Goal: Task Accomplishment & Management: Complete application form

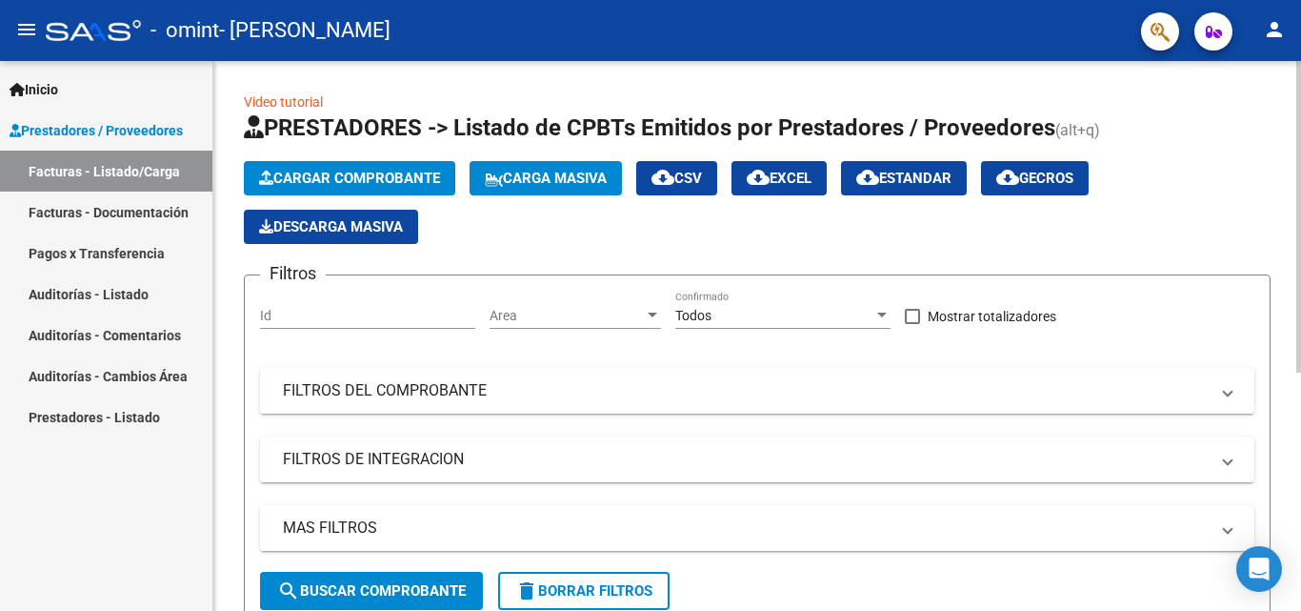
click at [221, 261] on div "Video tutorial PRESTADORES -> Listado de CPBTs Emitidos por Prestadores / Prove…" at bounding box center [757, 538] width 1088 height 955
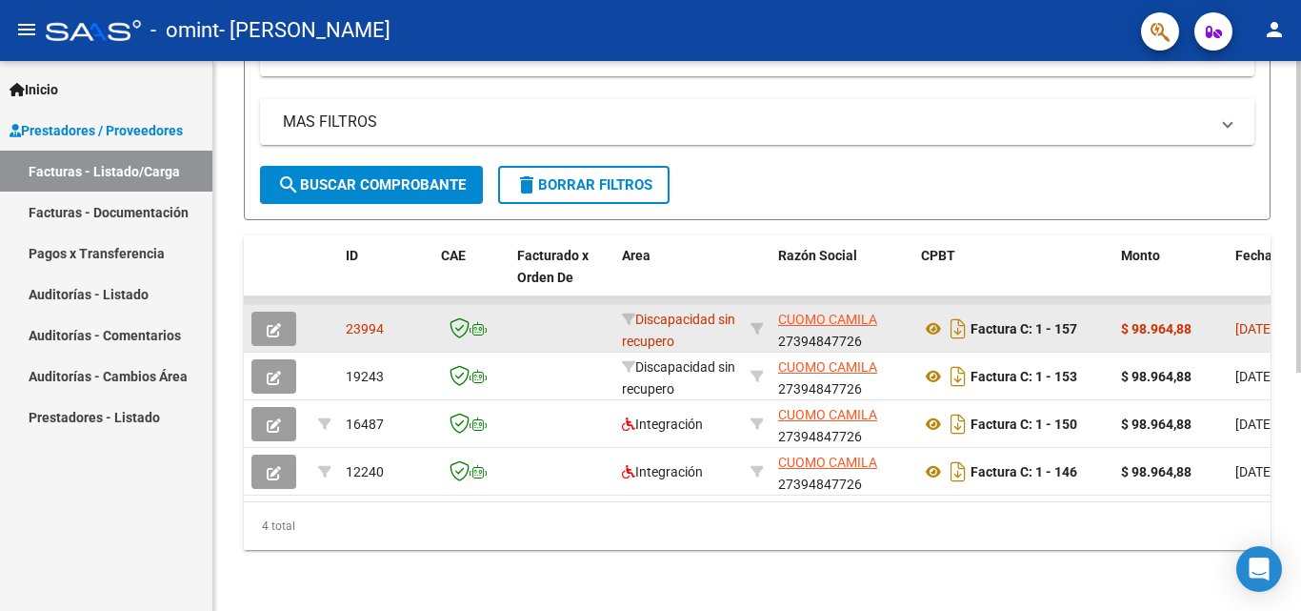
click at [275, 323] on icon "button" at bounding box center [274, 330] width 14 height 14
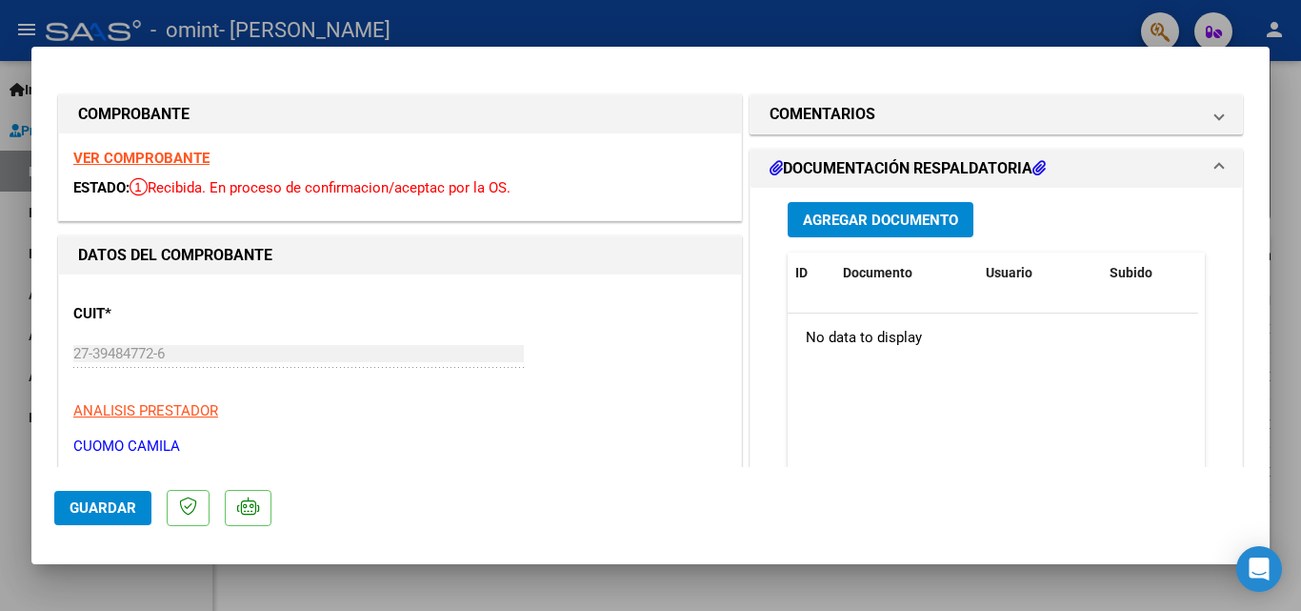
click at [826, 215] on span "Agregar Documento" at bounding box center [880, 219] width 155 height 17
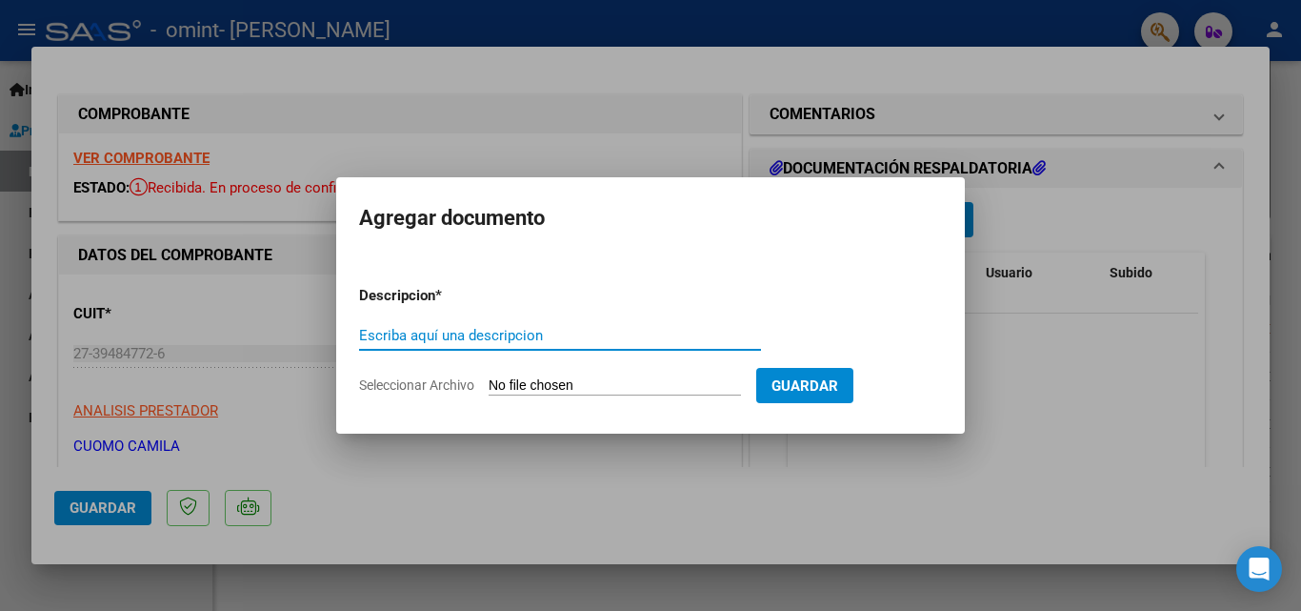
click at [517, 338] on input "Escriba aquí una descripcion" at bounding box center [560, 335] width 402 height 17
type input "Planilla de asistencia septiembre"
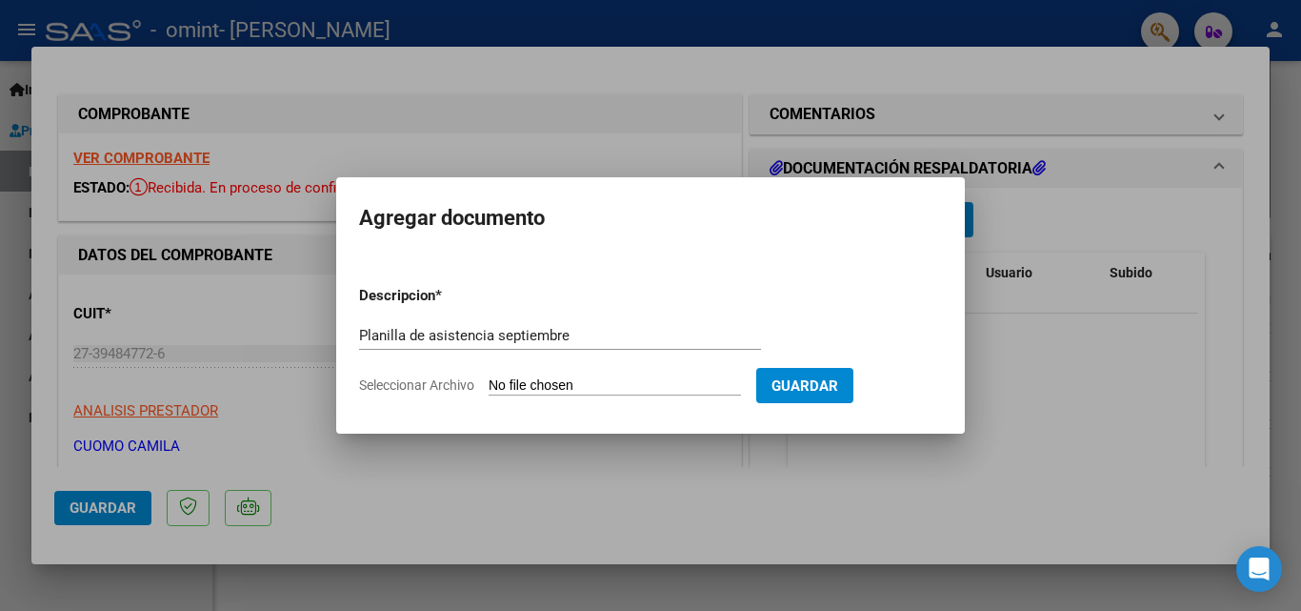
click at [665, 380] on input "Seleccionar Archivo" at bounding box center [615, 386] width 252 height 18
type input "C:\fakepath\PLanilla.pdf"
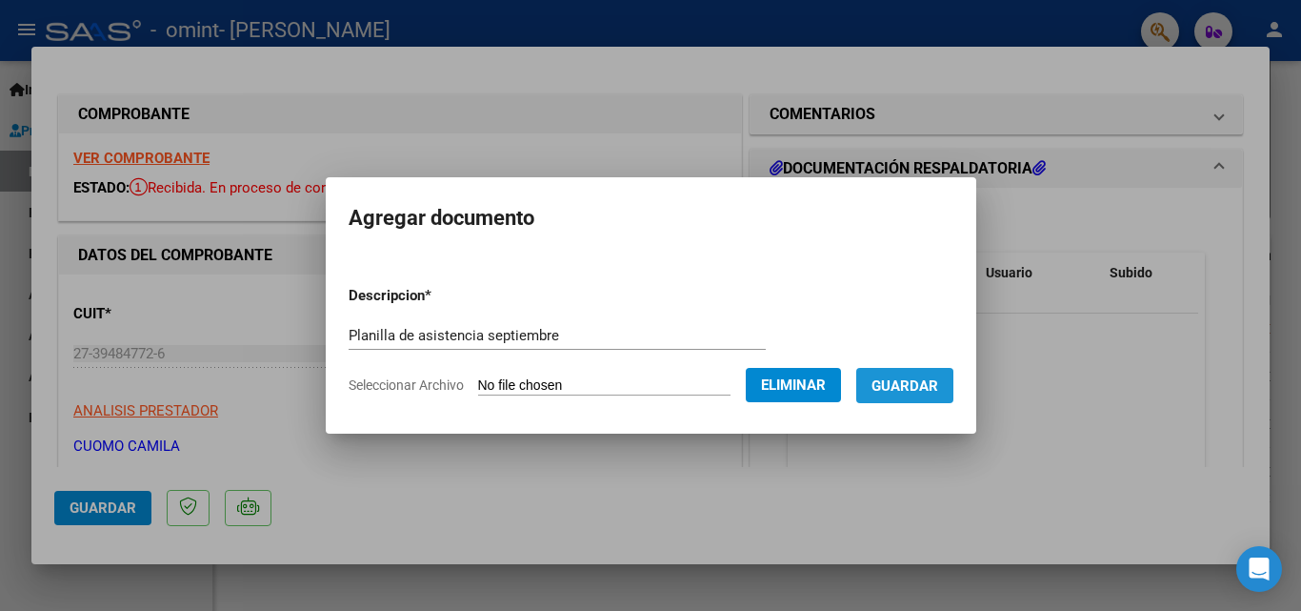
click at [918, 386] on span "Guardar" at bounding box center [905, 385] width 67 height 17
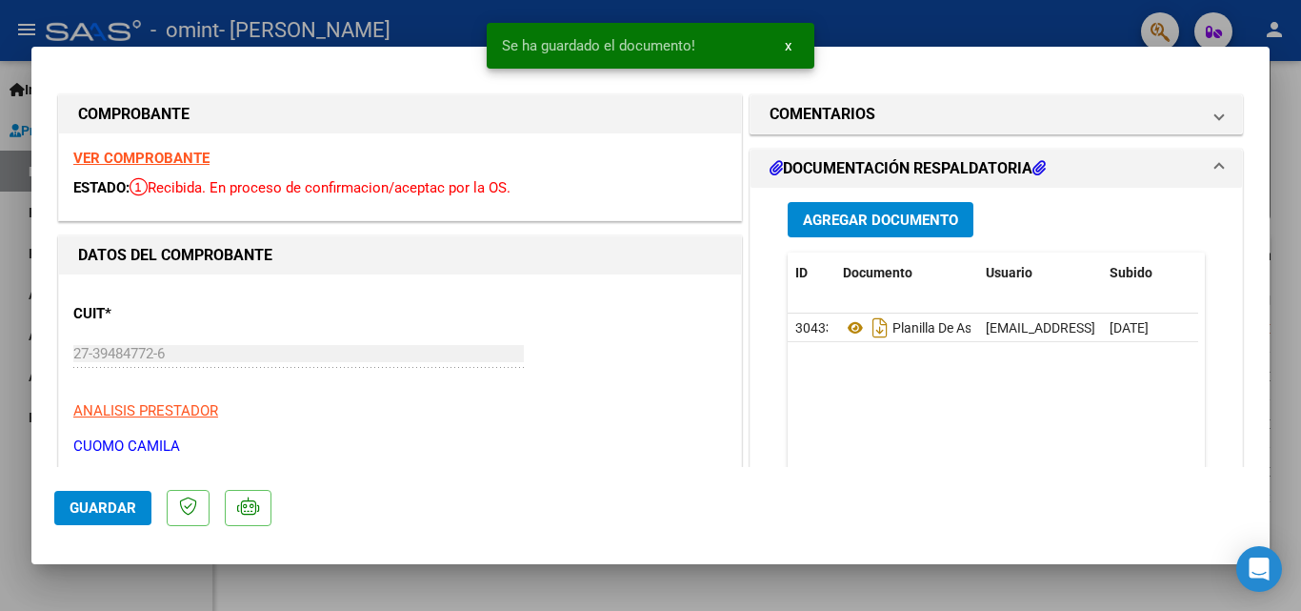
click at [759, 340] on div "Agregar Documento ID Documento Usuario Subido Acción 30433 Planilla De Asistenc…" at bounding box center [996, 385] width 491 height 395
click at [131, 499] on span "Guardar" at bounding box center [103, 507] width 67 height 17
click at [489, 400] on p "ANALISIS PRESTADOR" at bounding box center [399, 411] width 653 height 22
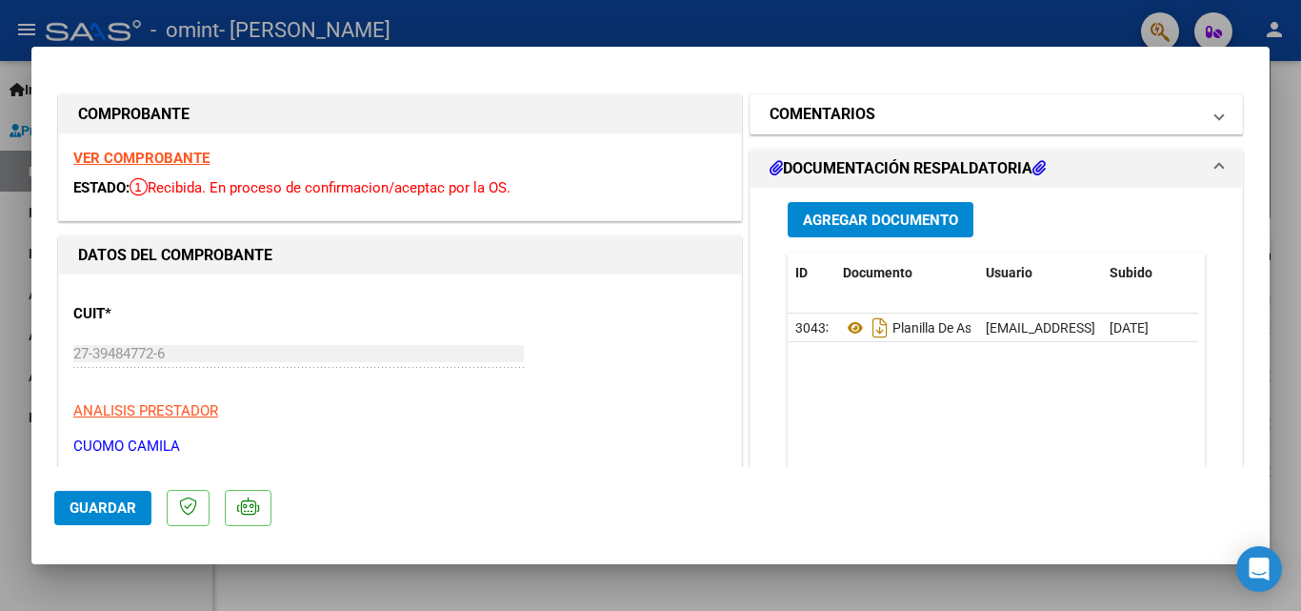
click at [931, 121] on mat-panel-title "COMENTARIOS" at bounding box center [985, 114] width 431 height 23
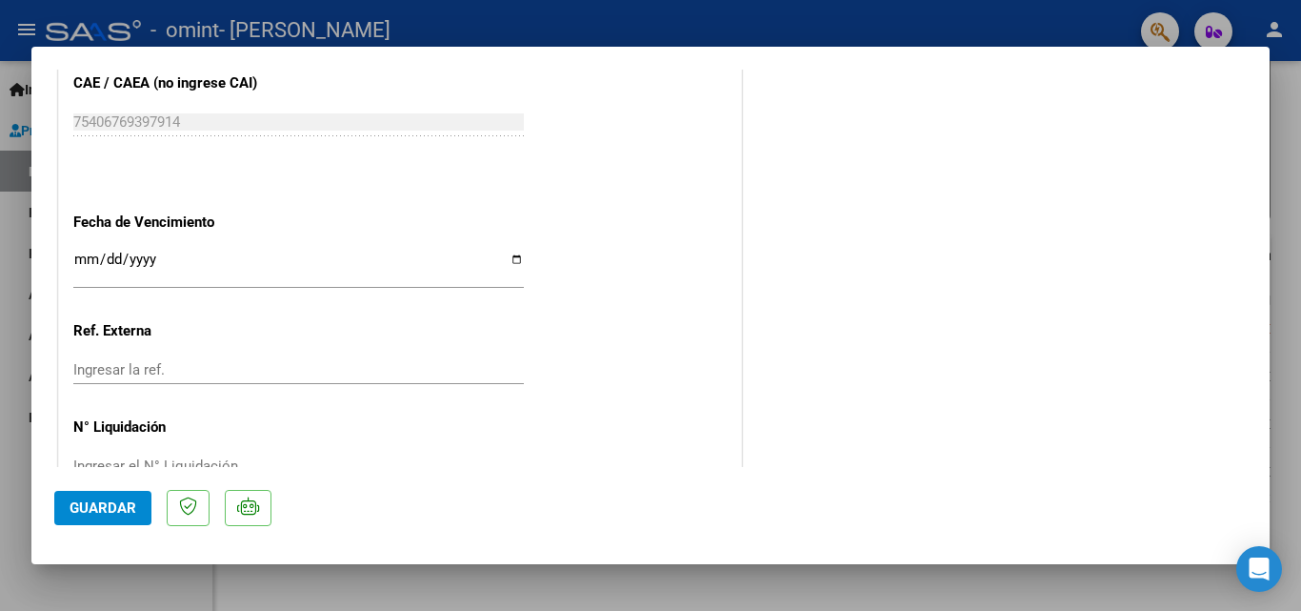
scroll to position [1054, 0]
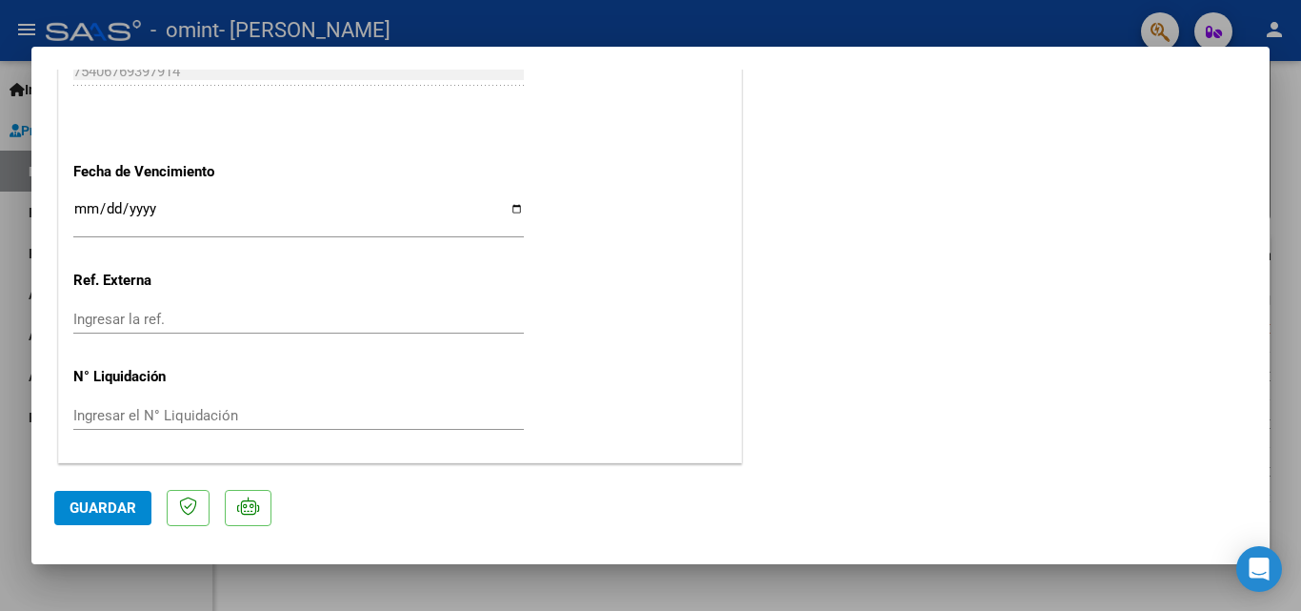
click at [1300, 152] on div at bounding box center [650, 305] width 1301 height 611
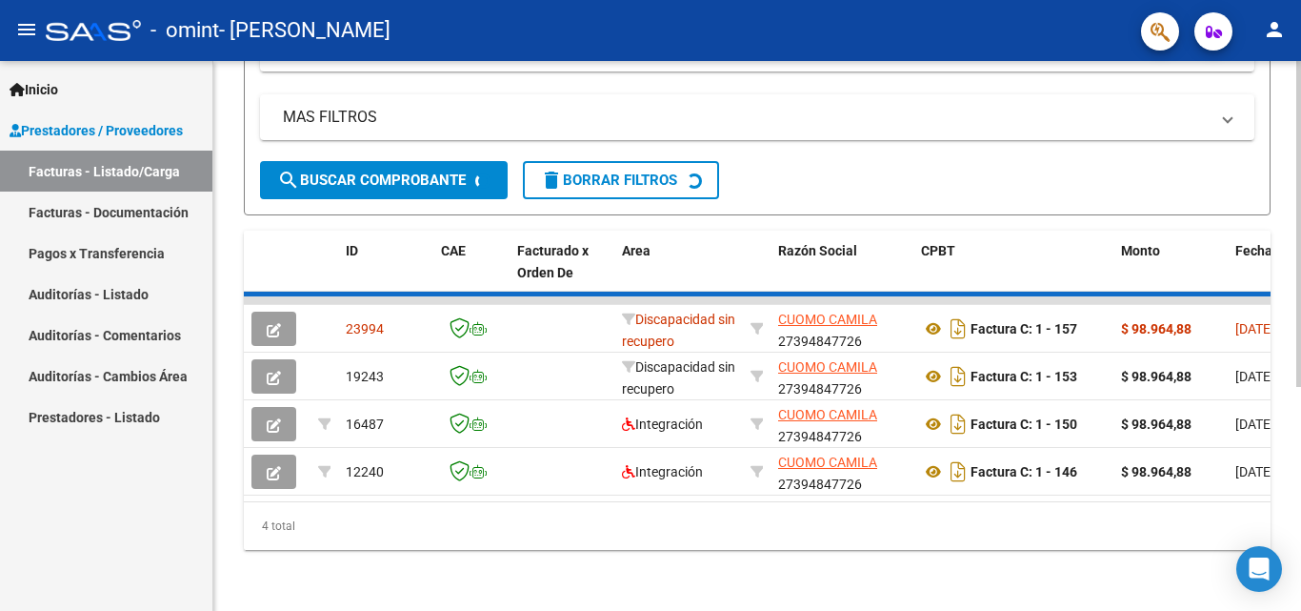
scroll to position [421, 0]
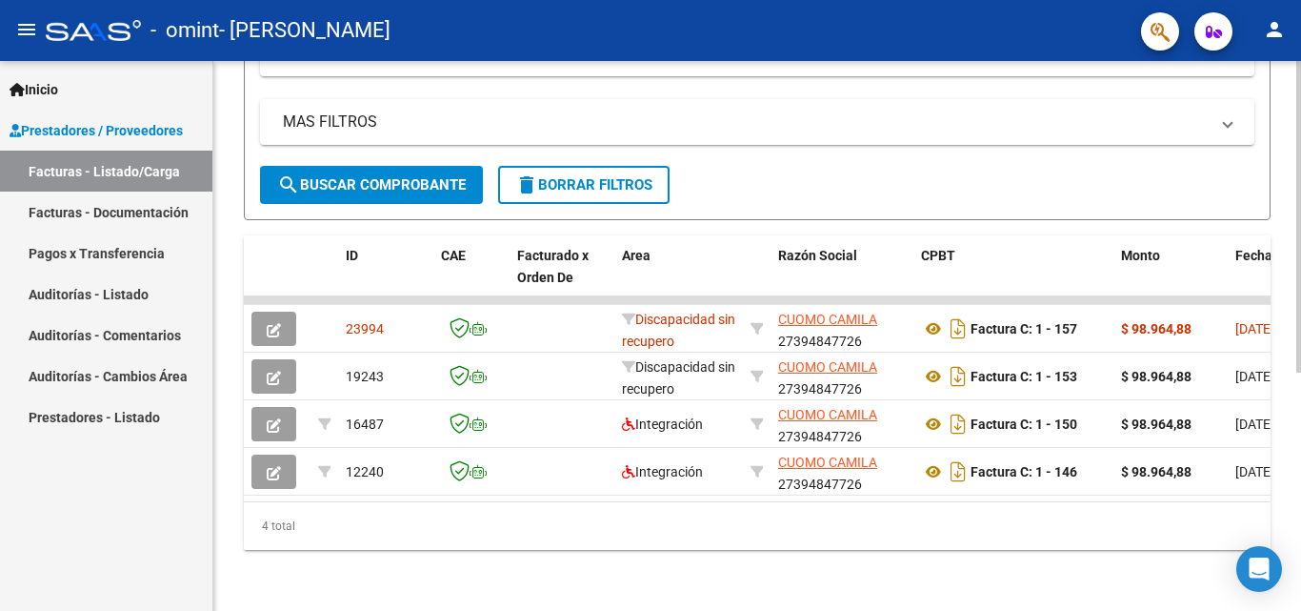
click at [90, 98] on link "Inicio" at bounding box center [106, 89] width 212 height 41
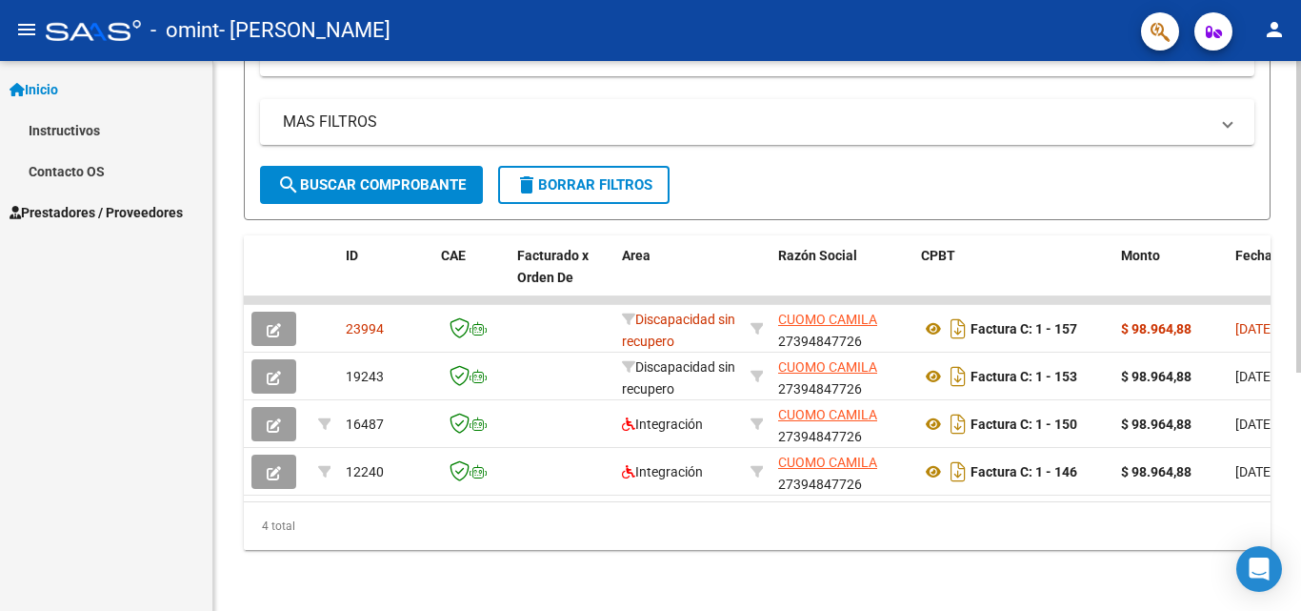
click at [93, 140] on link "Instructivos" at bounding box center [106, 130] width 212 height 41
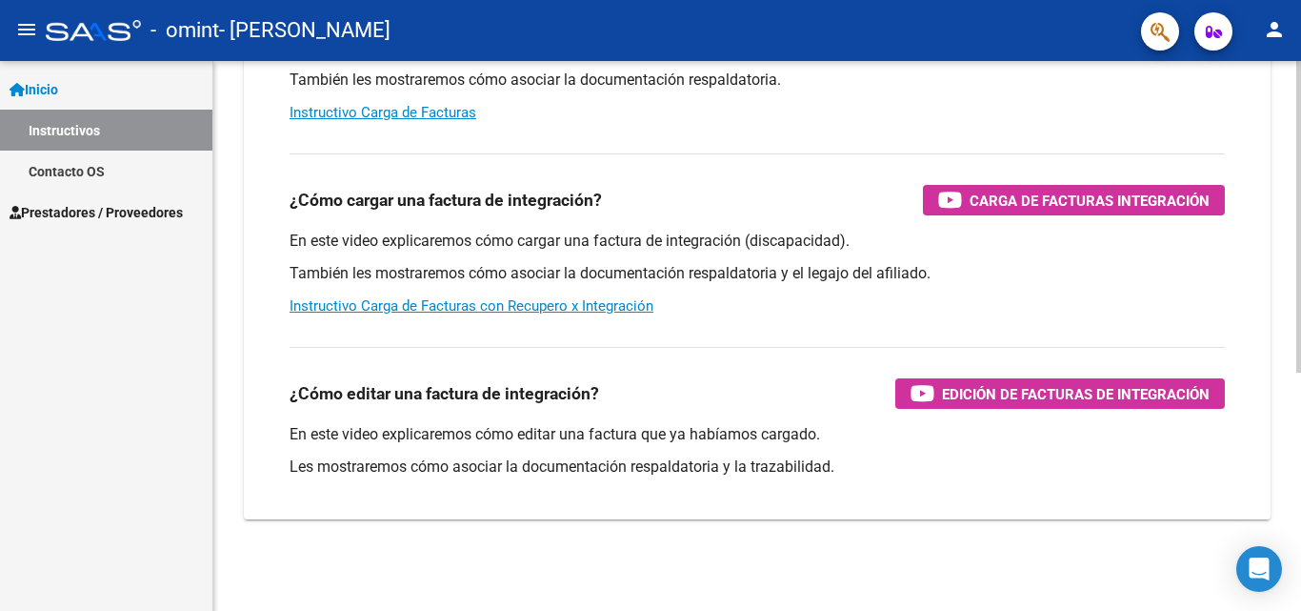
scroll to position [286, 0]
click at [1016, 196] on span "Carga de Facturas Integración" at bounding box center [1090, 201] width 240 height 24
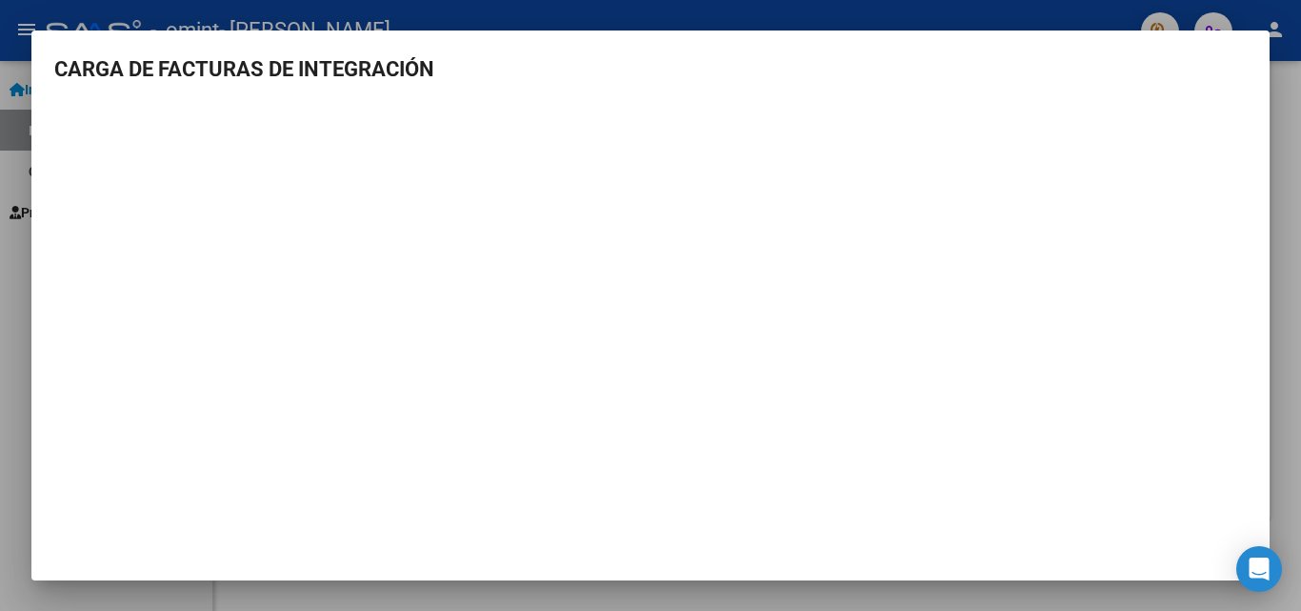
click at [1291, 137] on div at bounding box center [650, 305] width 1301 height 611
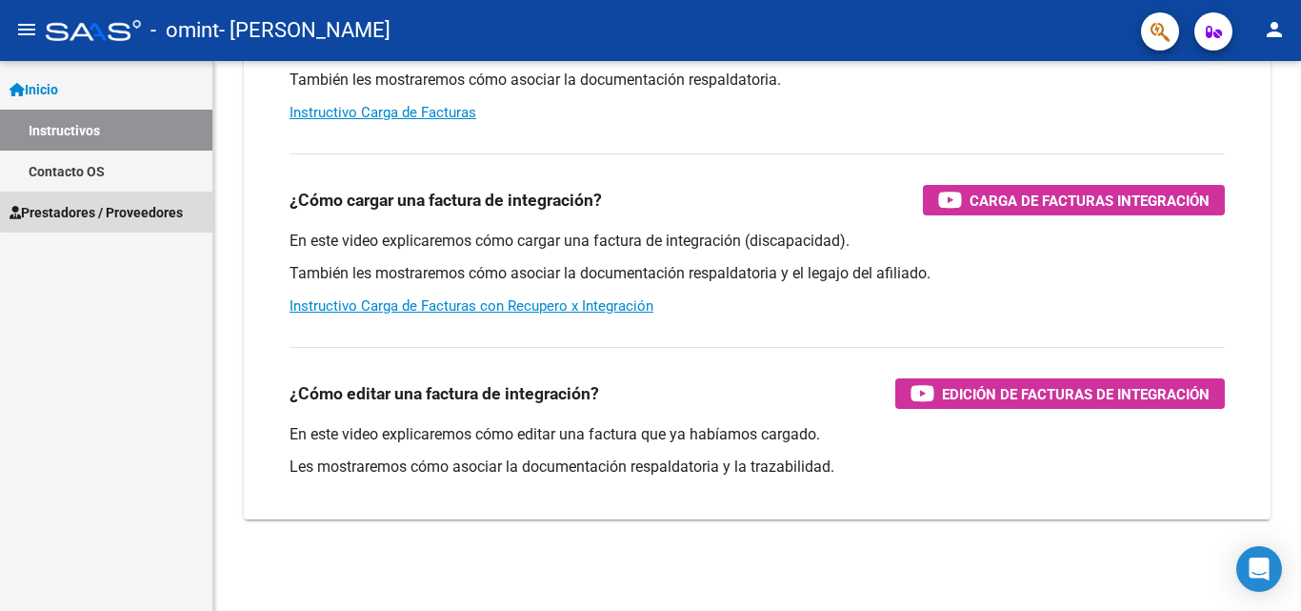
click at [117, 205] on span "Prestadores / Proveedores" at bounding box center [96, 212] width 173 height 21
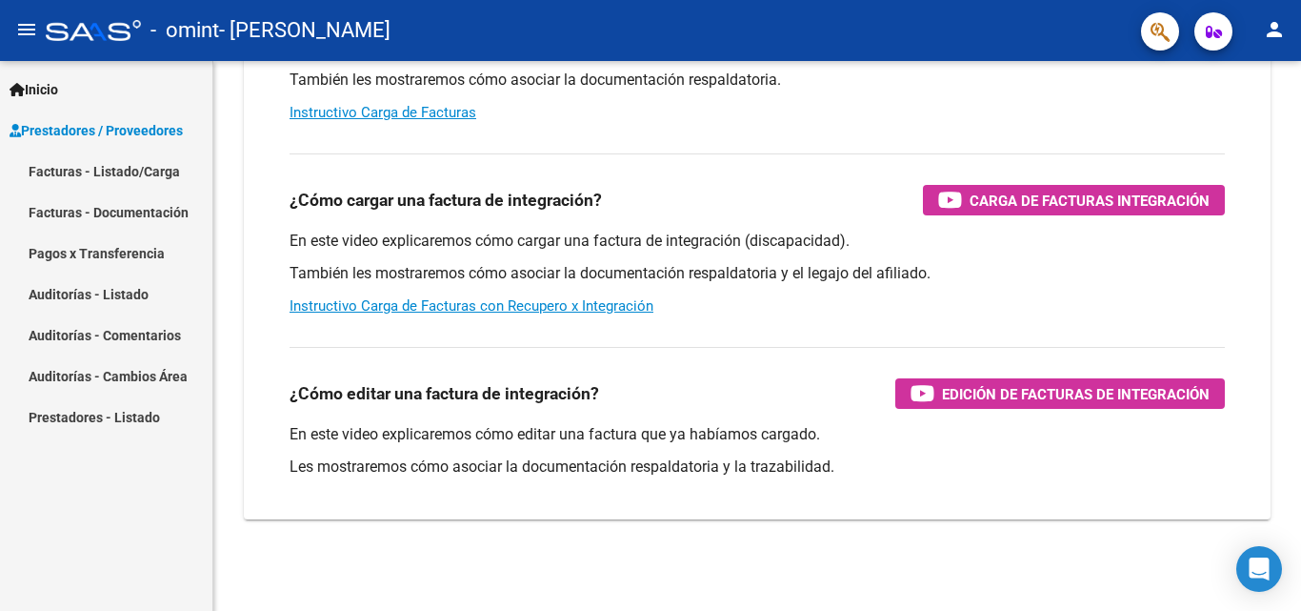
click at [136, 162] on link "Facturas - Listado/Carga" at bounding box center [106, 170] width 212 height 41
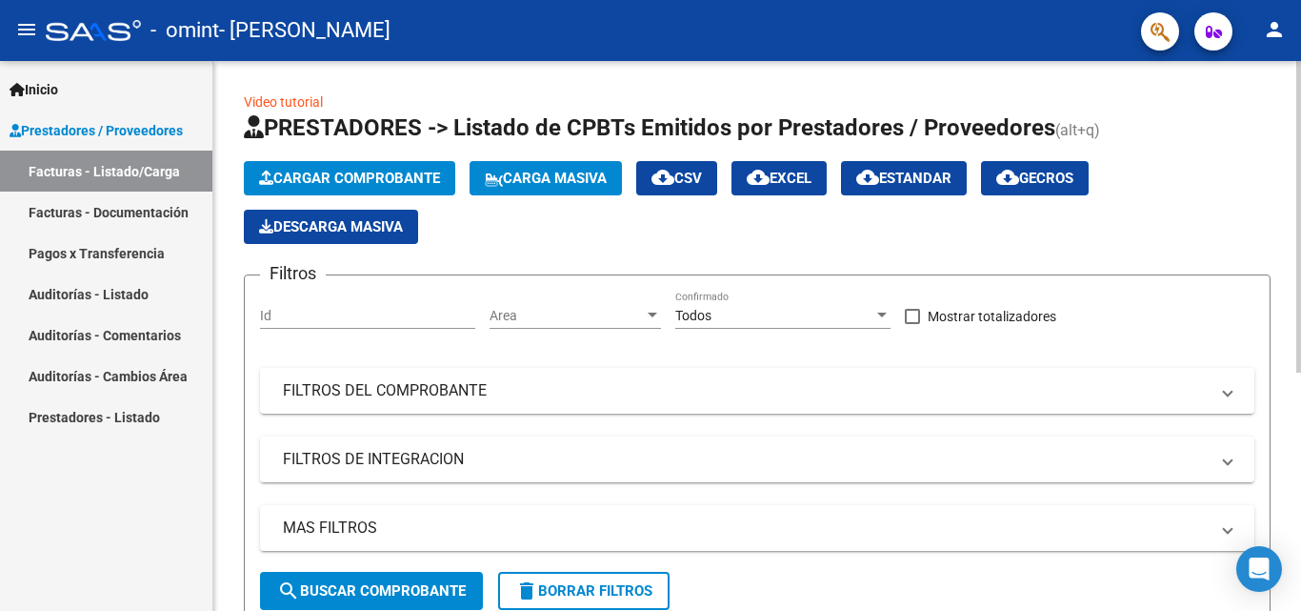
click at [247, 479] on form "Filtros Id Area Area Todos Confirmado Mostrar totalizadores FILTROS DEL COMPROB…" at bounding box center [757, 449] width 1027 height 351
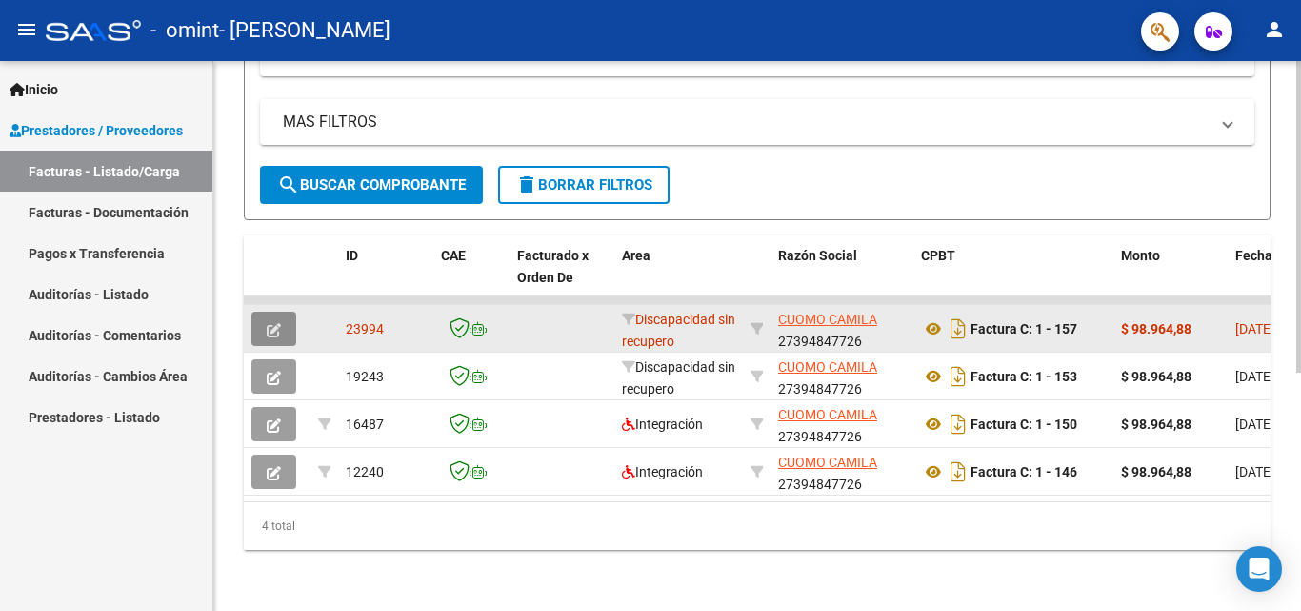
click at [291, 317] on button "button" at bounding box center [273, 328] width 45 height 34
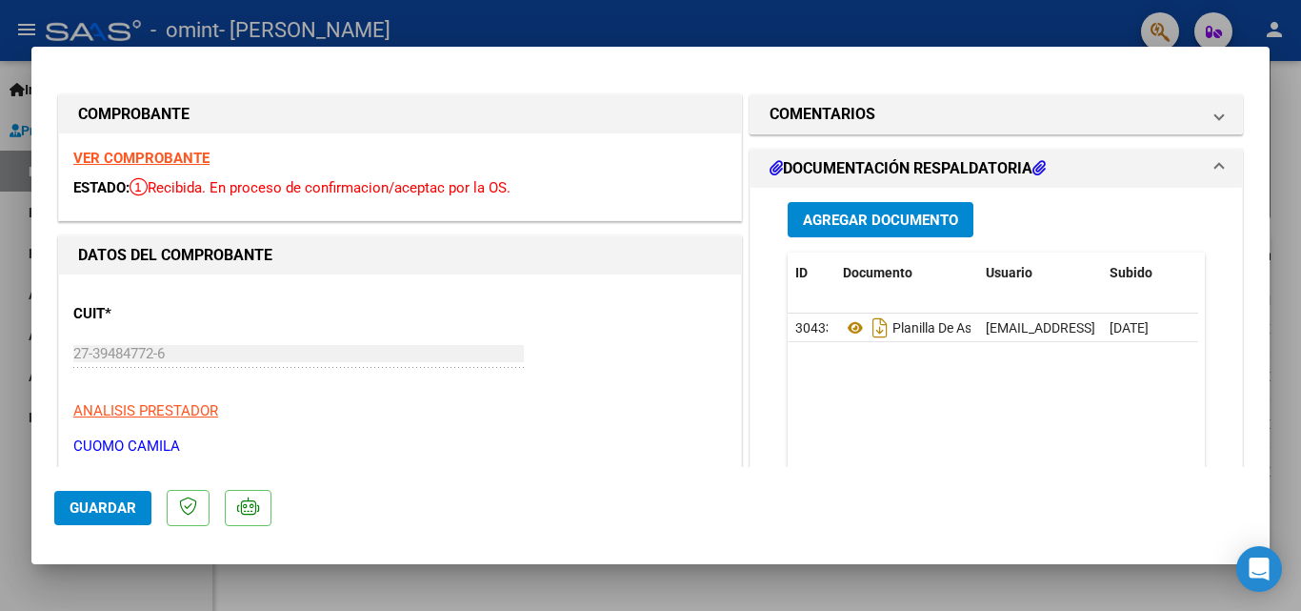
click at [1300, 133] on div at bounding box center [650, 305] width 1301 height 611
type input "$ 0,00"
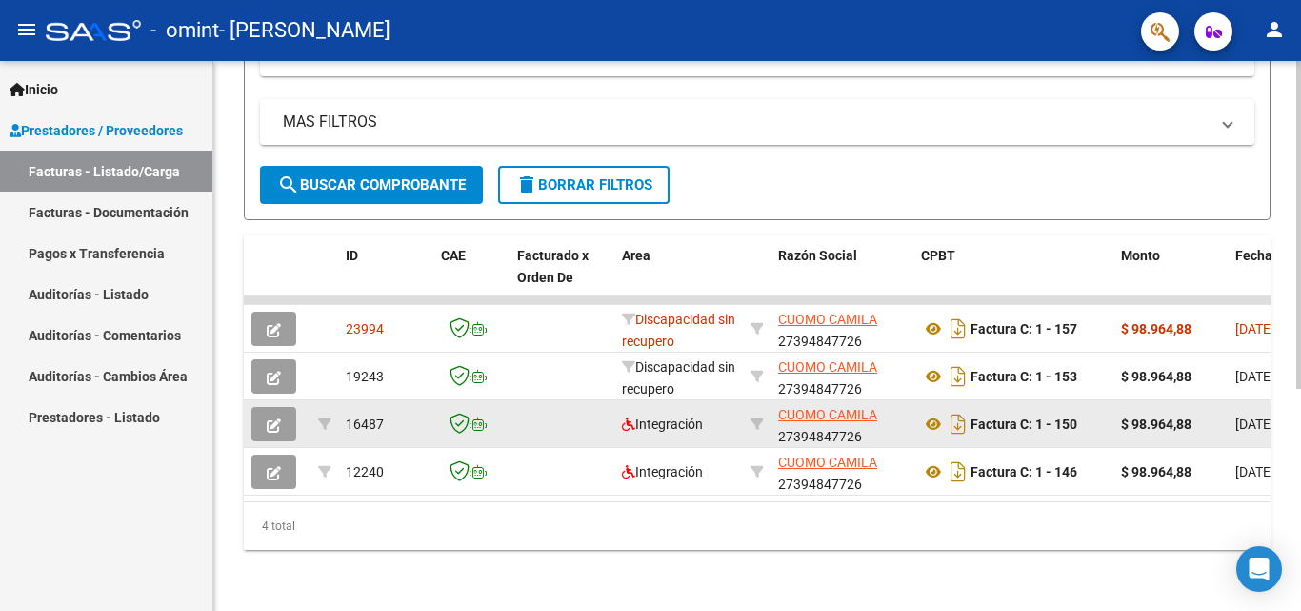
scroll to position [421, 0]
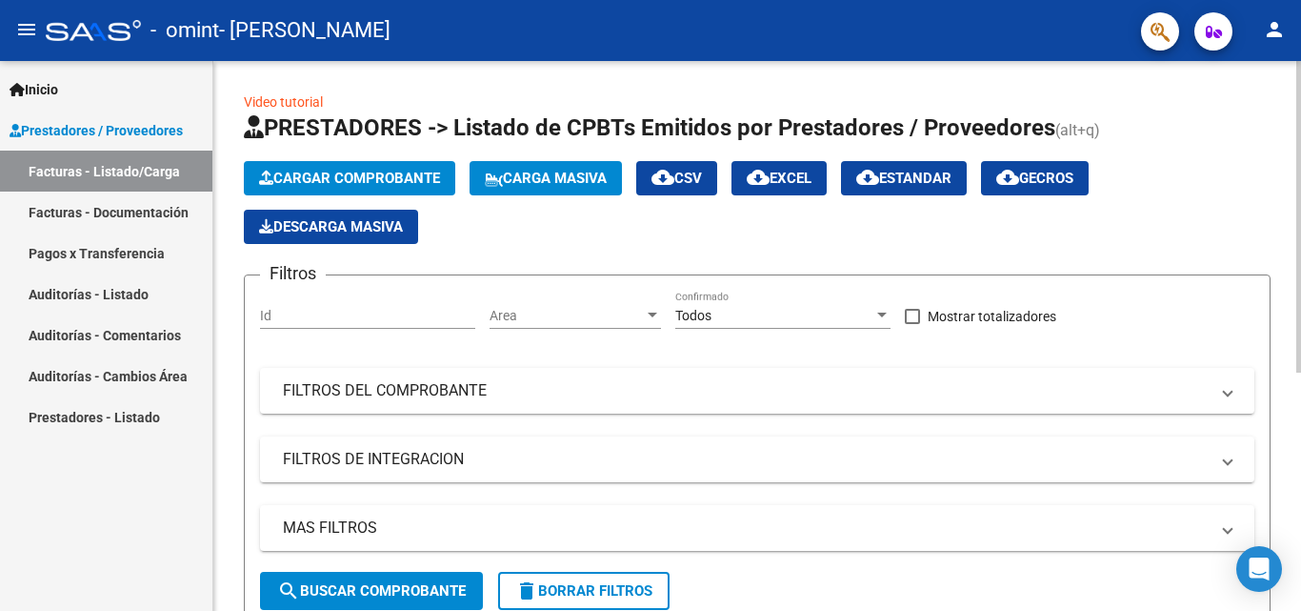
click at [470, 259] on app-list-header "PRESTADORES -> Listado de CPBTs Emitidos por Prestadores / Proveedores (alt+q) …" at bounding box center [757, 368] width 1027 height 513
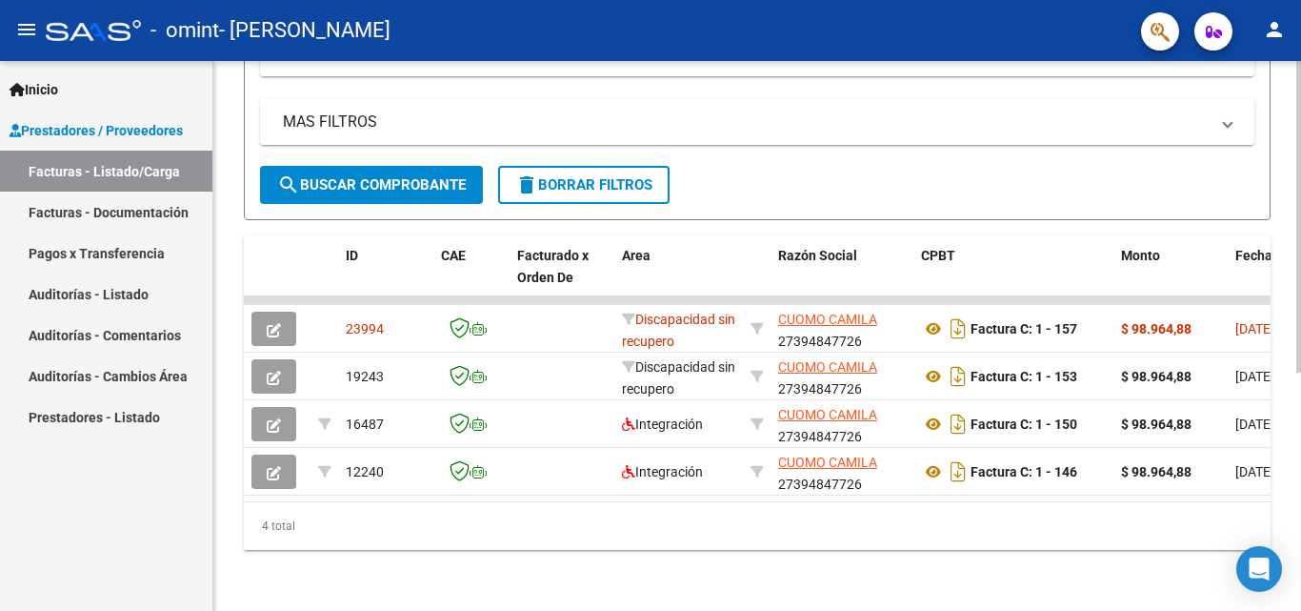
scroll to position [421, 0]
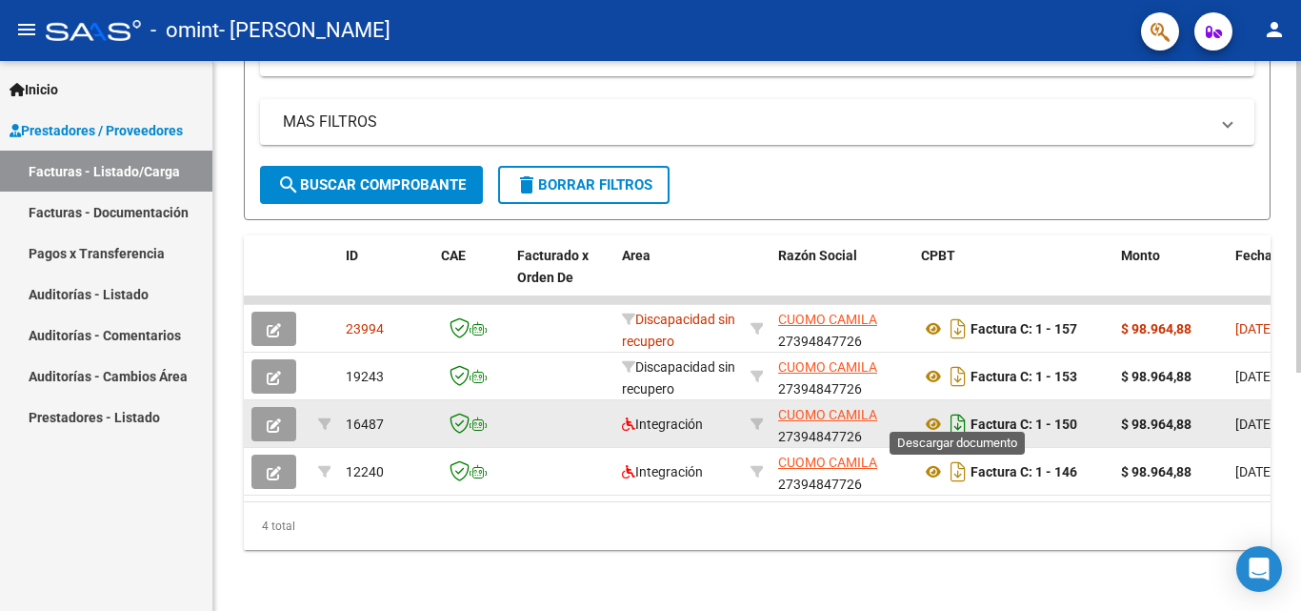
click at [961, 409] on icon "Descargar documento" at bounding box center [958, 424] width 25 height 30
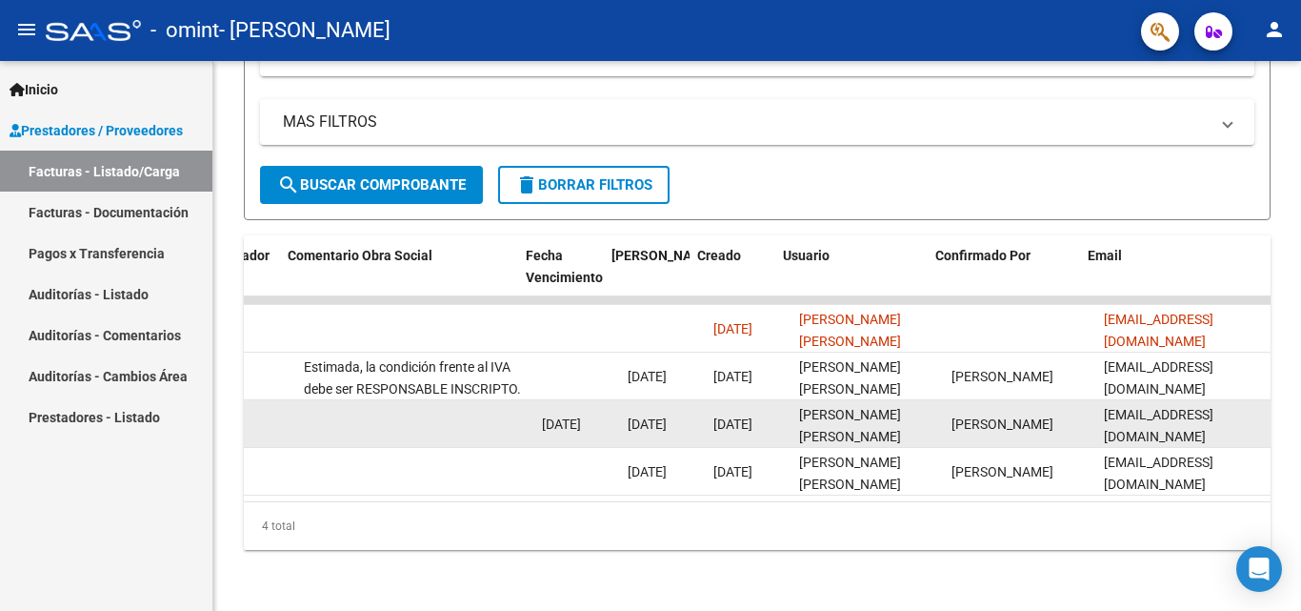
scroll to position [0, 2989]
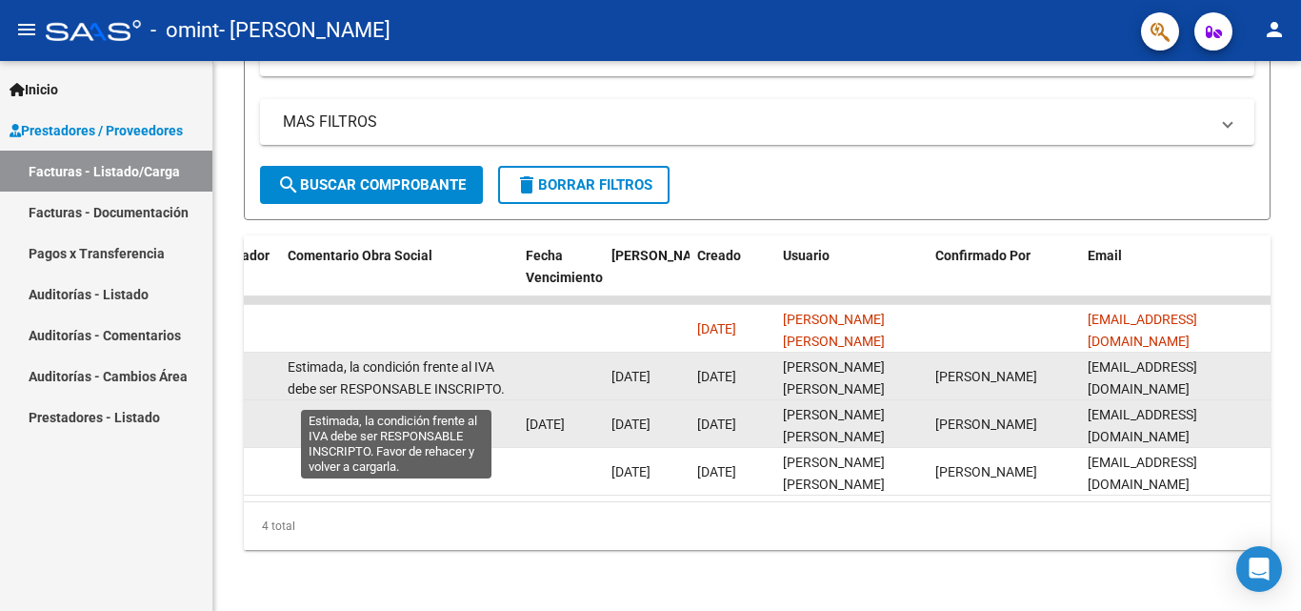
click at [414, 359] on span "Estimada, la condición frente al IVA debe ser RESPONSABLE INSCRIPTO. Favor de r…" at bounding box center [396, 388] width 217 height 59
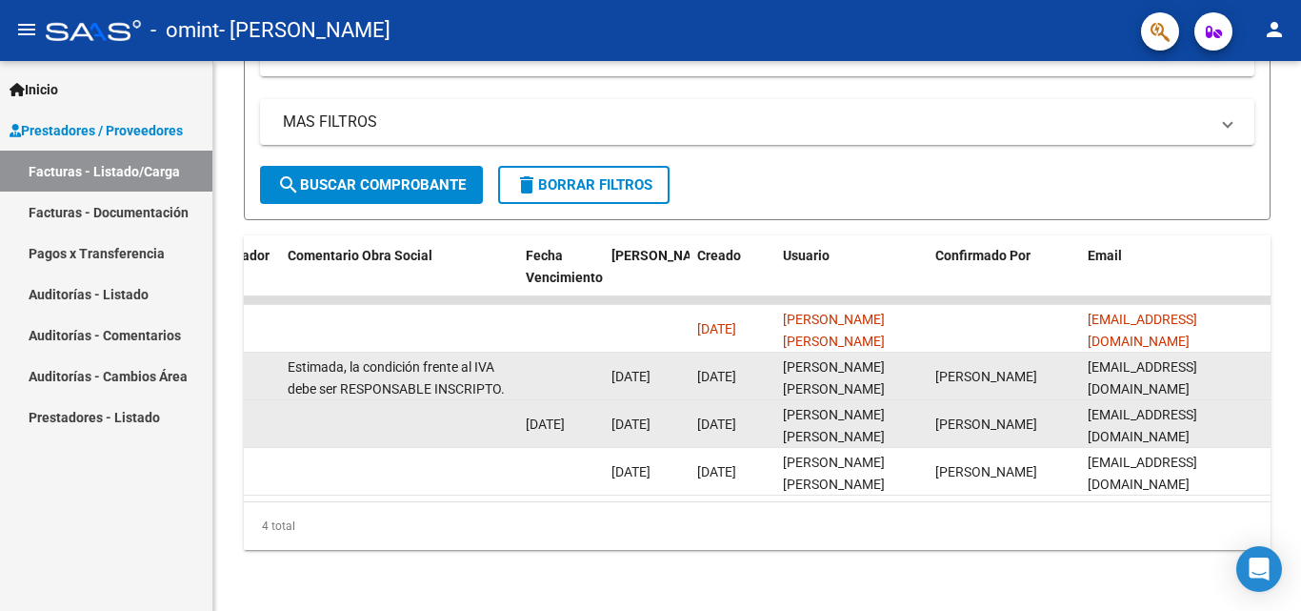
click at [414, 359] on span "Estimada, la condición frente al IVA debe ser RESPONSABLE INSCRIPTO. Favor de r…" at bounding box center [396, 388] width 217 height 59
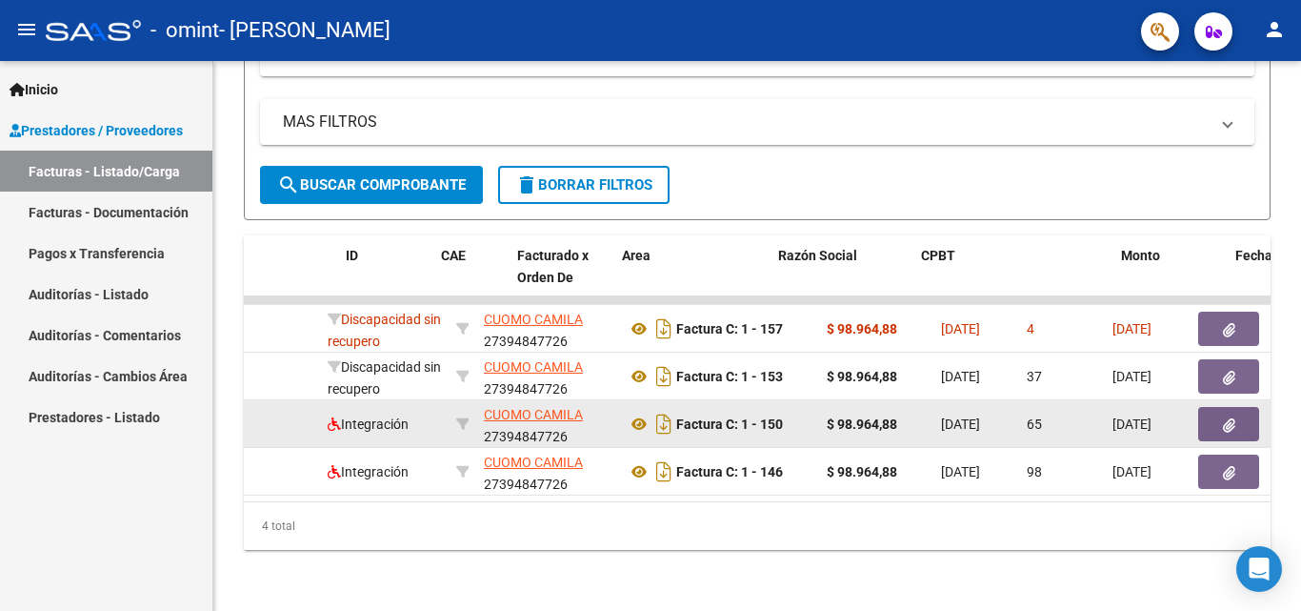
scroll to position [0, 0]
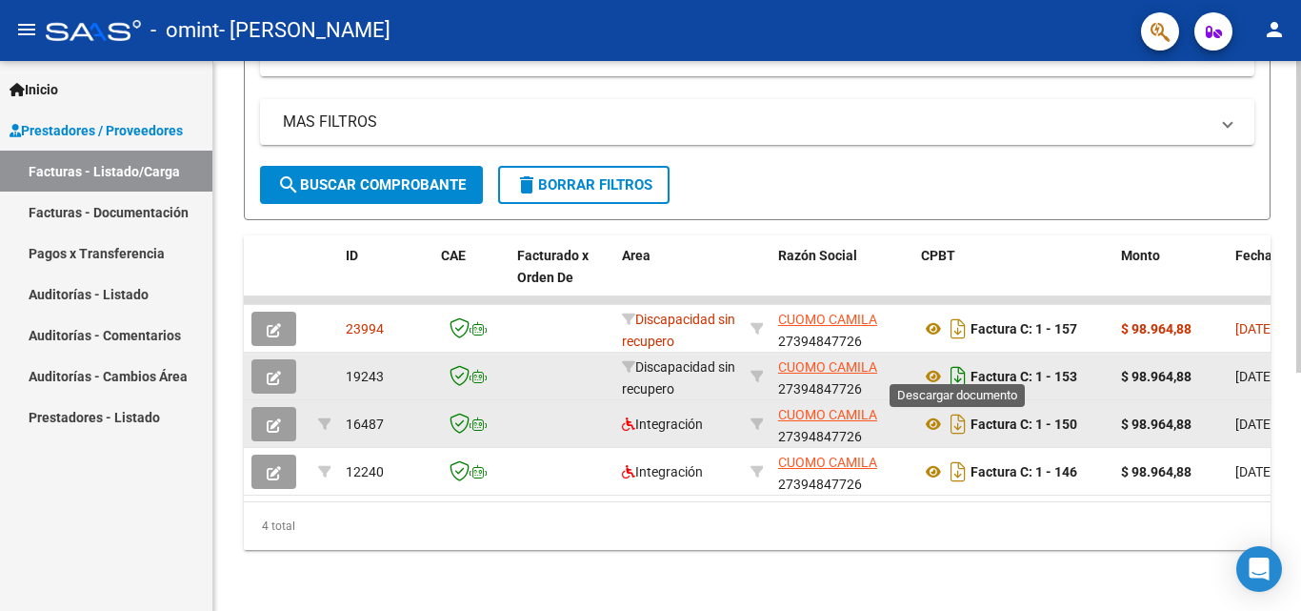
click at [962, 366] on icon "Descargar documento" at bounding box center [958, 376] width 25 height 30
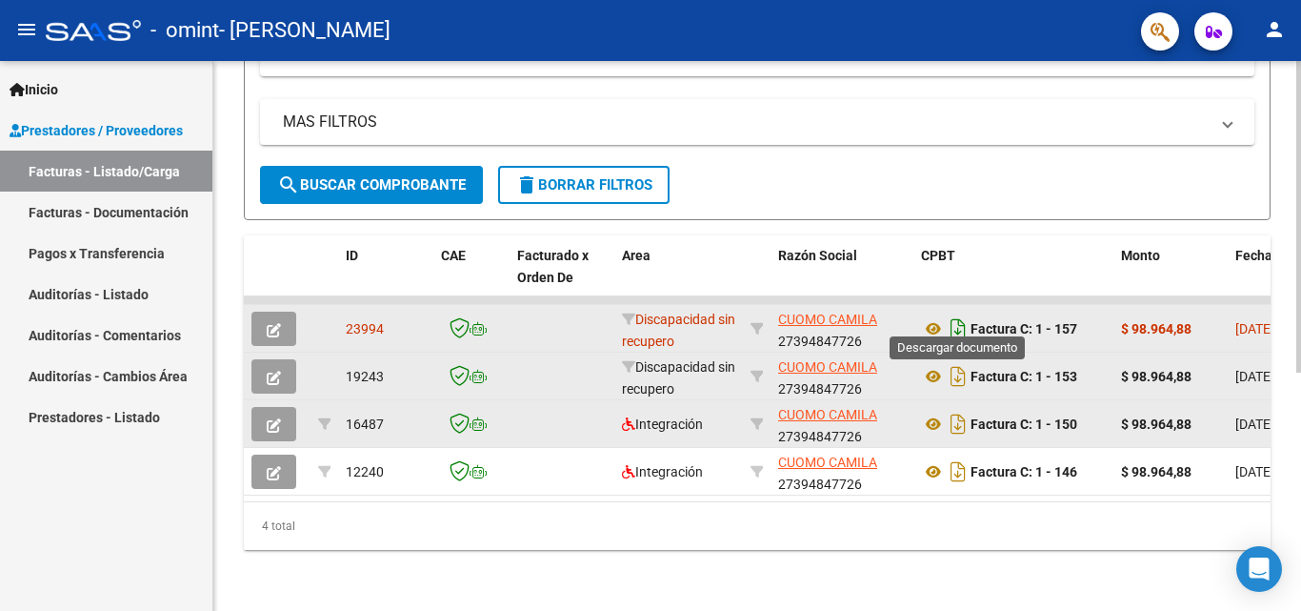
click at [958, 313] on icon "Descargar documento" at bounding box center [958, 328] width 25 height 30
click at [293, 359] on button "button" at bounding box center [273, 376] width 45 height 34
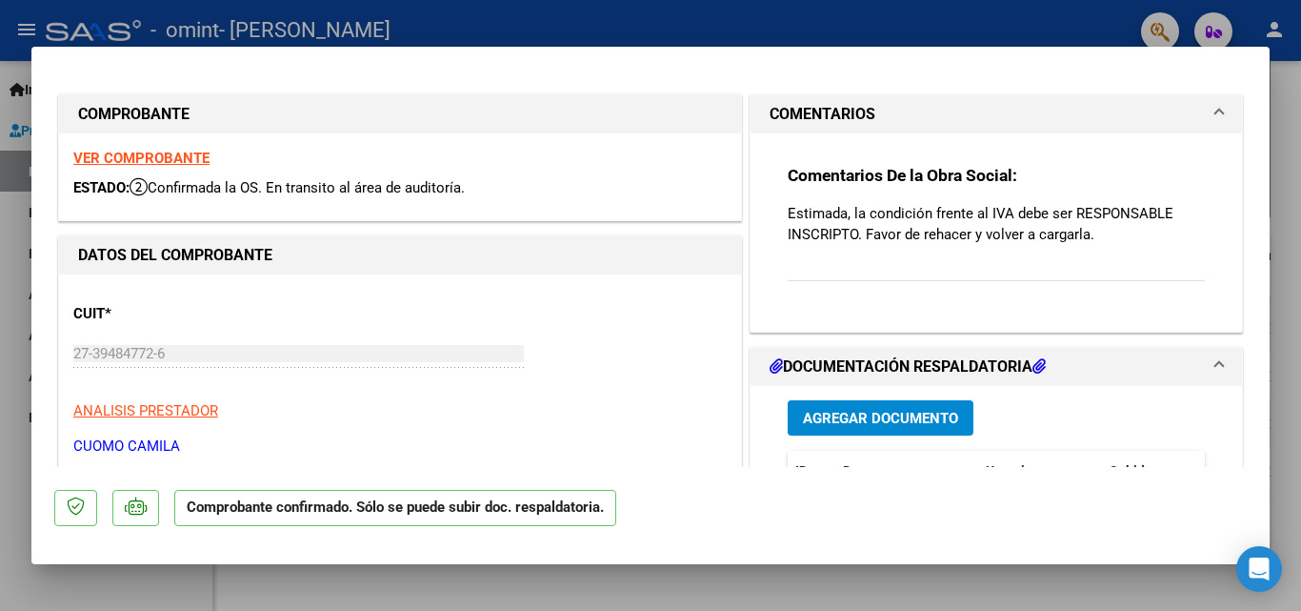
click at [183, 153] on strong "VER COMPROBANTE" at bounding box center [141, 158] width 136 height 17
click at [540, 270] on div "DATOS DEL COMPROBANTE" at bounding box center [400, 255] width 682 height 38
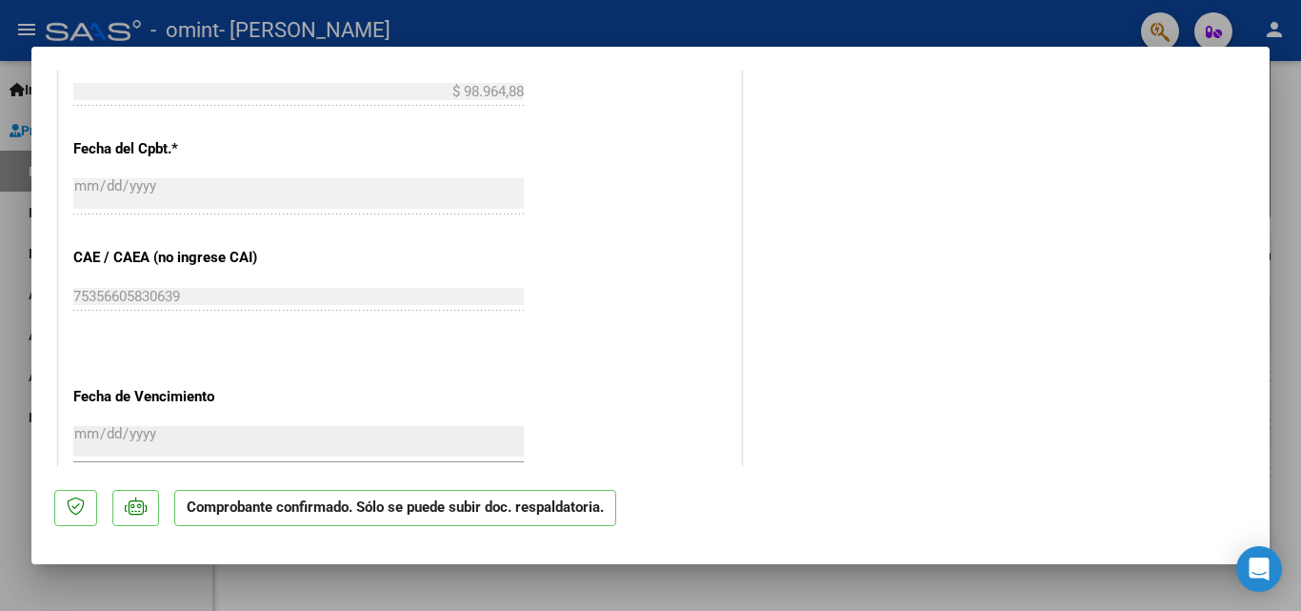
scroll to position [1009, 0]
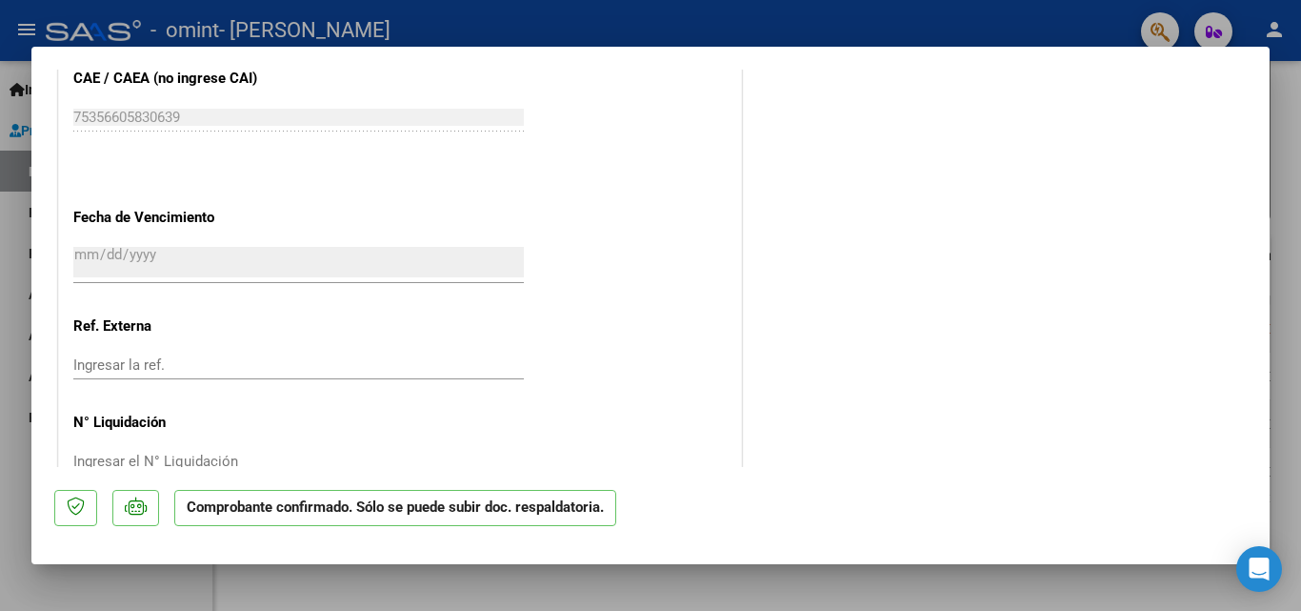
drag, startPoint x: 1252, startPoint y: 411, endPoint x: 1245, endPoint y: 494, distance: 84.1
click at [1245, 494] on mat-dialog-container "COMPROBANTE VER COMPROBANTE ESTADO: Confirmada la OS. En transito al área de au…" at bounding box center [650, 305] width 1238 height 517
click at [1299, 226] on div at bounding box center [650, 305] width 1301 height 611
type input "$ 0,00"
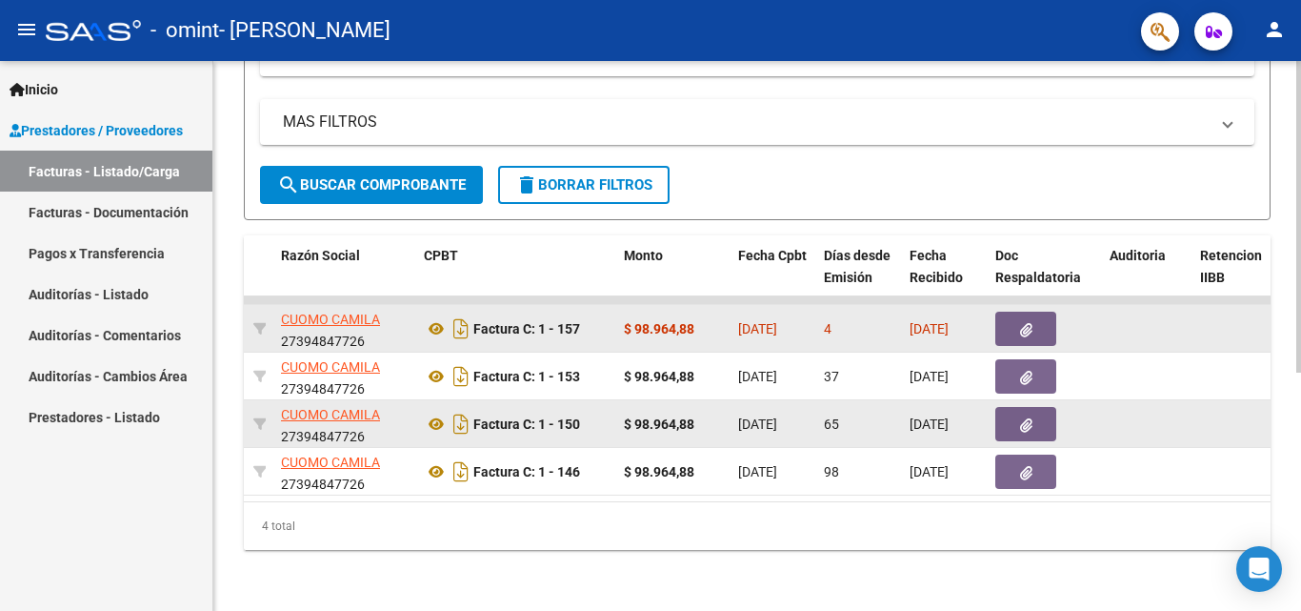
scroll to position [0, 0]
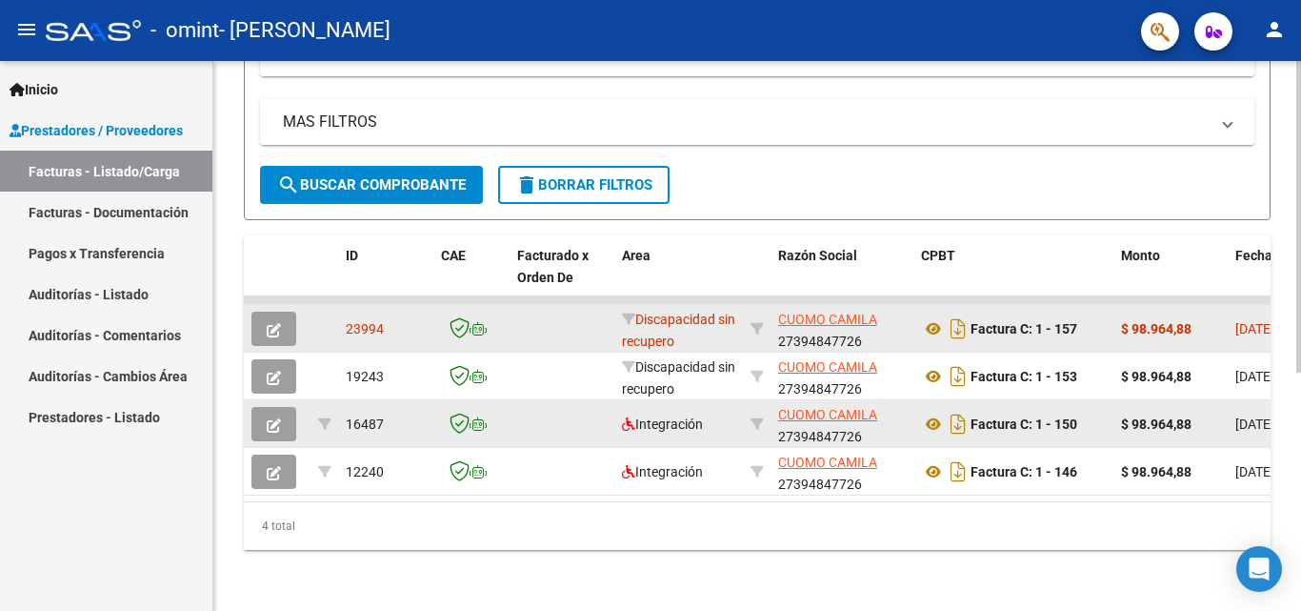
click at [220, 230] on div "Video tutorial PRESTADORES -> Listado de CPBTs Emitidos por Prestadores / Prove…" at bounding box center [757, 132] width 1088 height 955
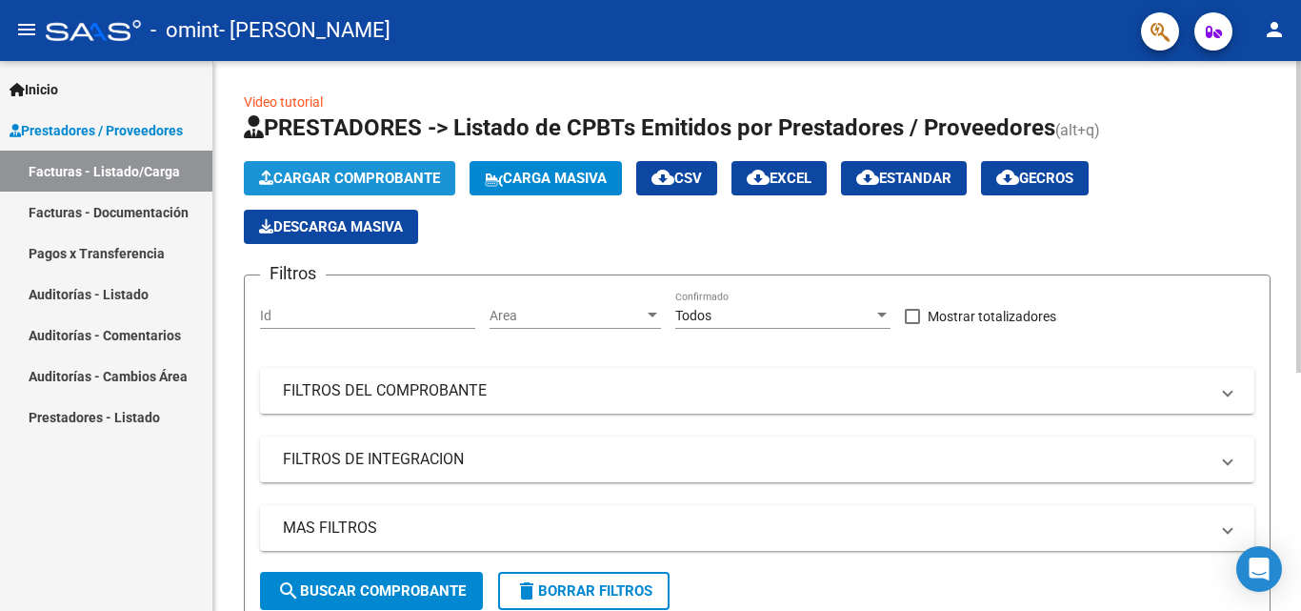
click at [368, 180] on span "Cargar Comprobante" at bounding box center [349, 178] width 181 height 17
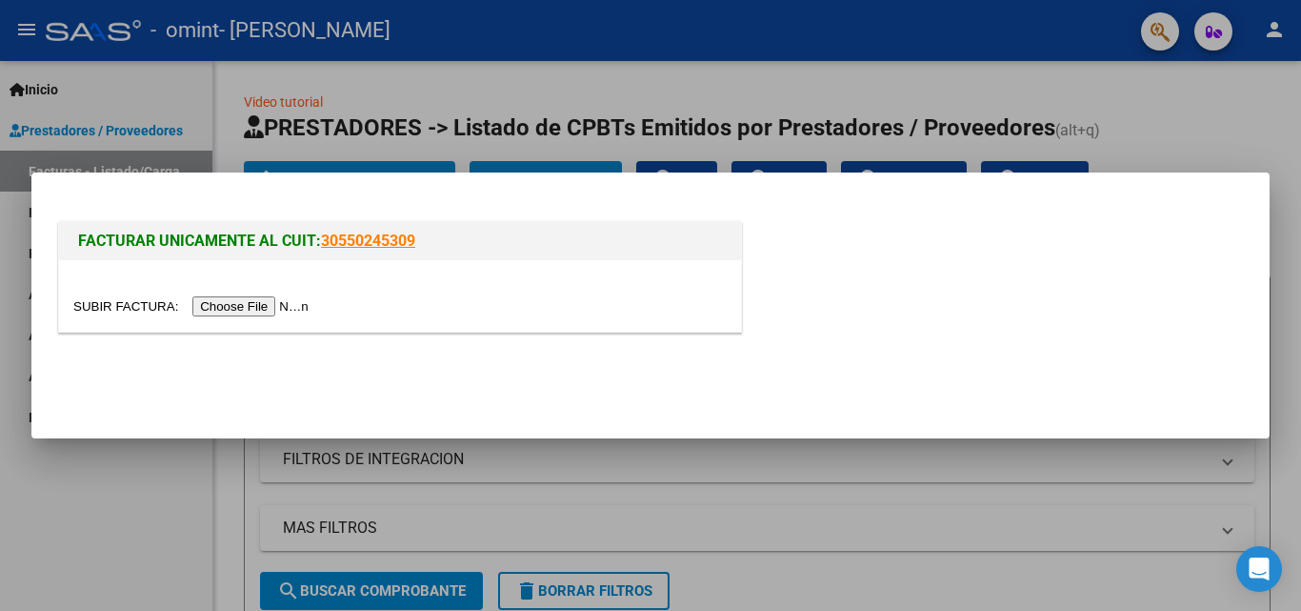
click at [252, 310] on input "file" at bounding box center [193, 306] width 241 height 20
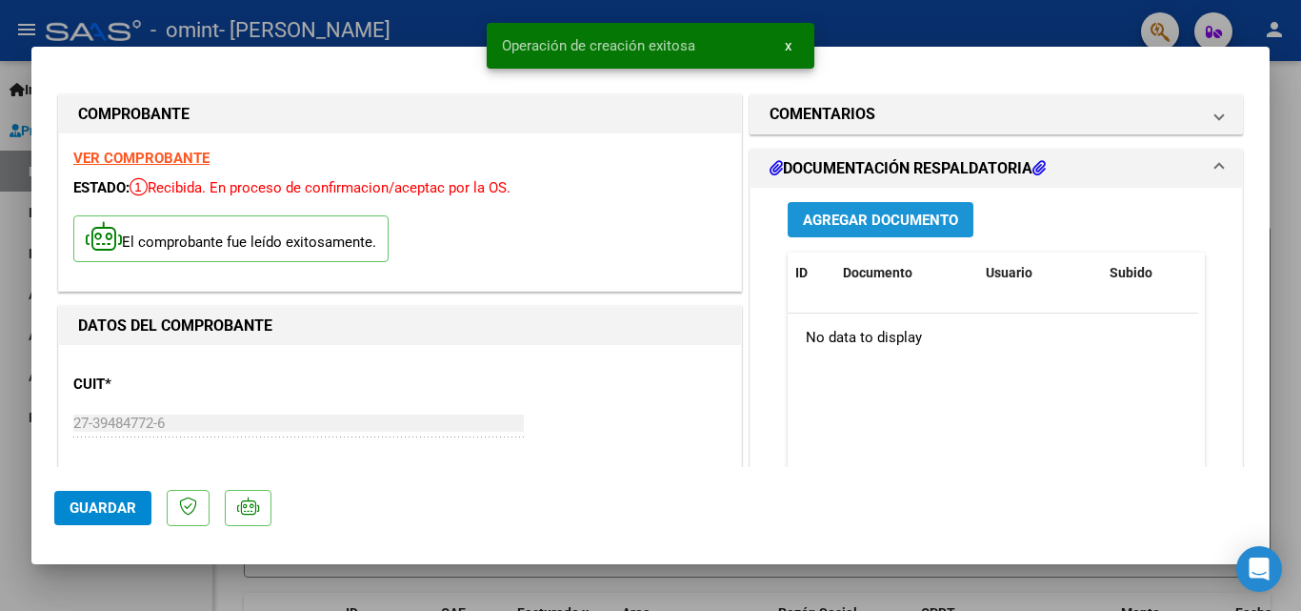
click at [817, 231] on button "Agregar Documento" at bounding box center [881, 219] width 186 height 35
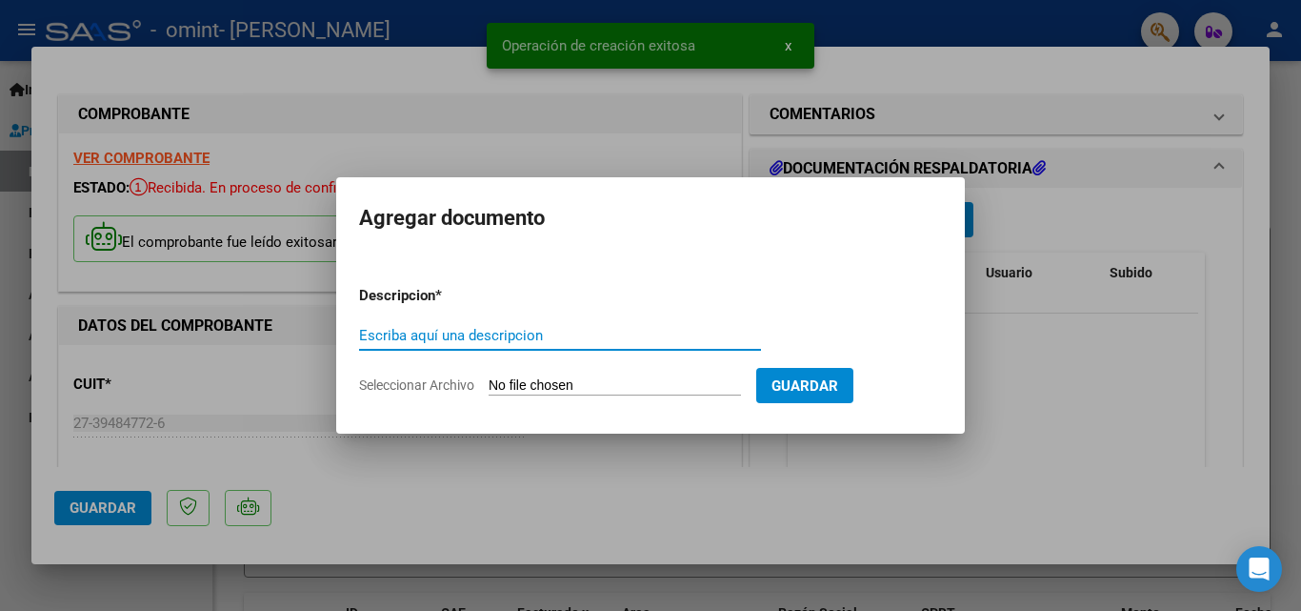
click at [518, 329] on input "Escriba aquí una descripcion" at bounding box center [560, 335] width 402 height 17
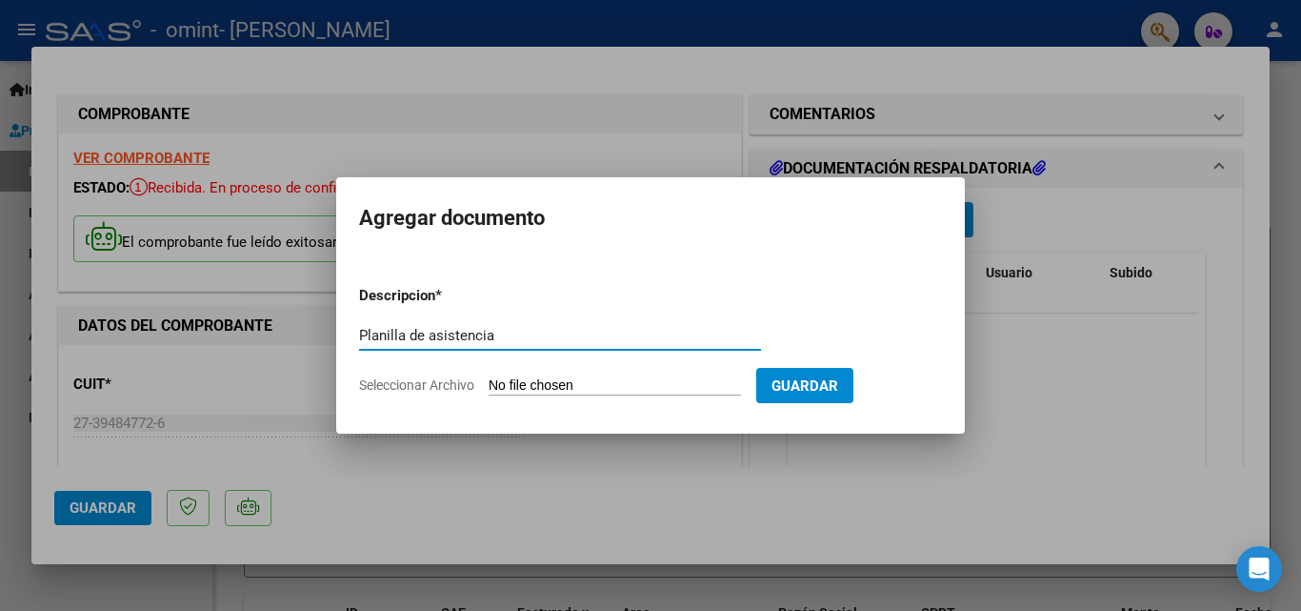
type input "Planilla de asistencia"
click at [455, 382] on span "Seleccionar Archivo" at bounding box center [416, 384] width 115 height 15
click at [489, 382] on input "Seleccionar Archivo" at bounding box center [615, 386] width 252 height 18
type input "C:\fakepath\planilla prestaciones septiembre - Camila Cuomo.xlsx - Programa Amb…"
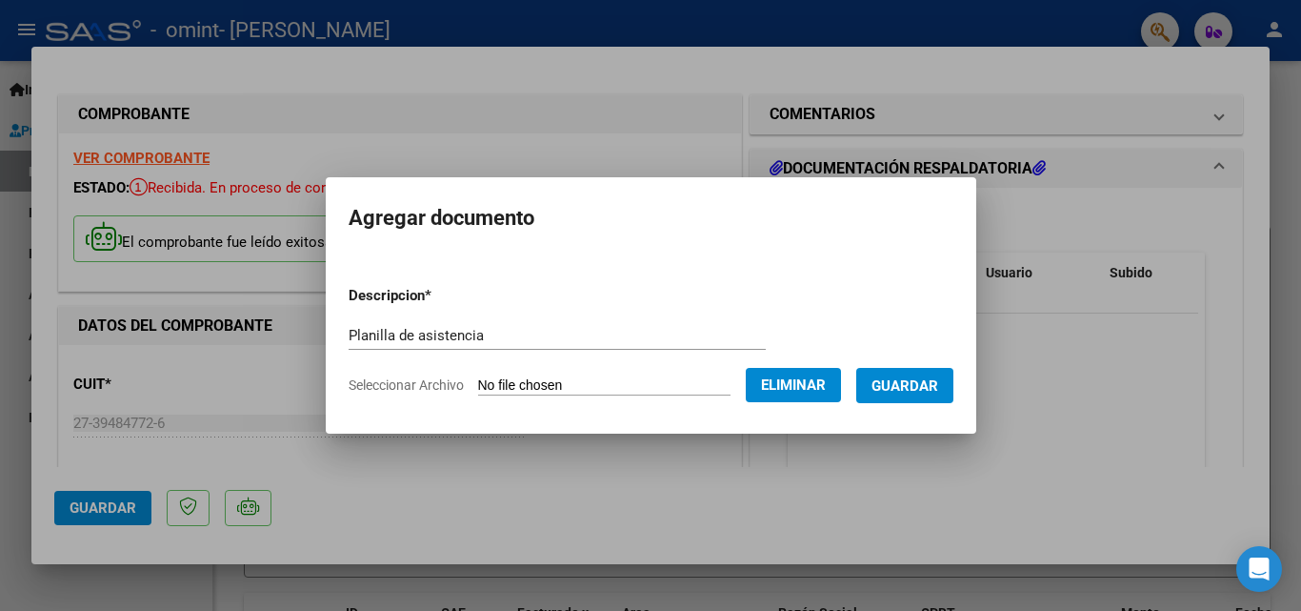
click at [372, 387] on span "Seleccionar Archivo" at bounding box center [406, 384] width 115 height 15
click at [802, 376] on span "Eliminar" at bounding box center [793, 384] width 65 height 17
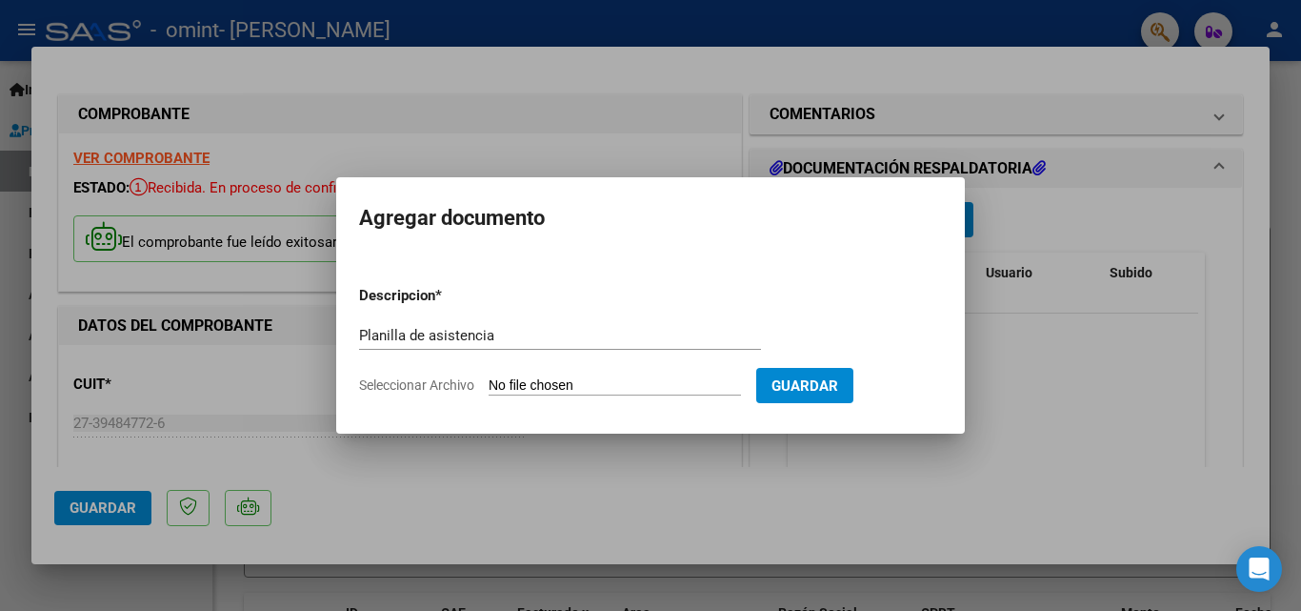
click at [418, 380] on span "Seleccionar Archivo" at bounding box center [416, 384] width 115 height 15
click at [489, 380] on input "Seleccionar Archivo" at bounding box center [615, 386] width 252 height 18
type input "C:\fakepath\planilla asistencia 8-25.pdf"
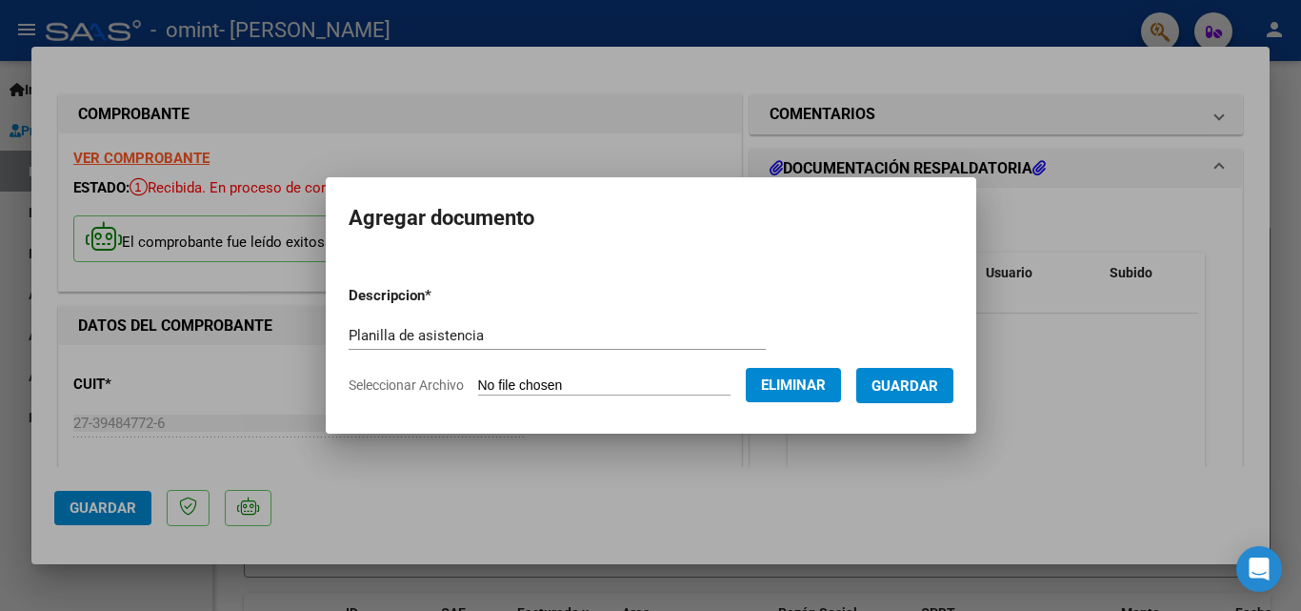
click at [904, 380] on span "Guardar" at bounding box center [905, 385] width 67 height 17
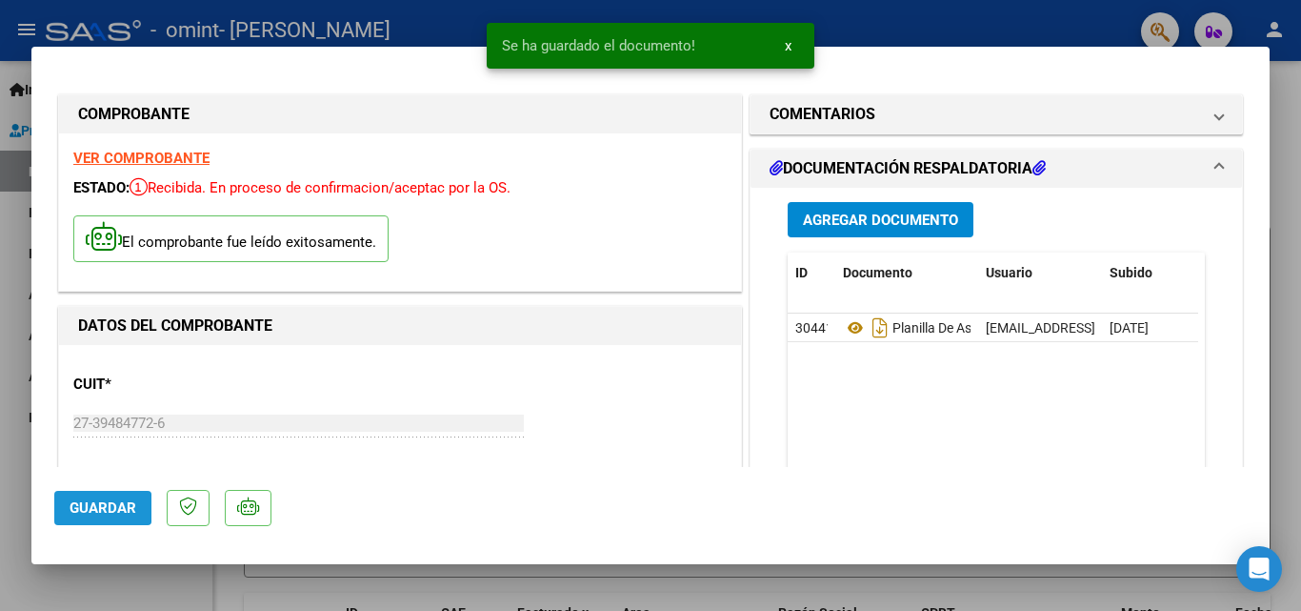
click at [73, 508] on span "Guardar" at bounding box center [103, 507] width 67 height 17
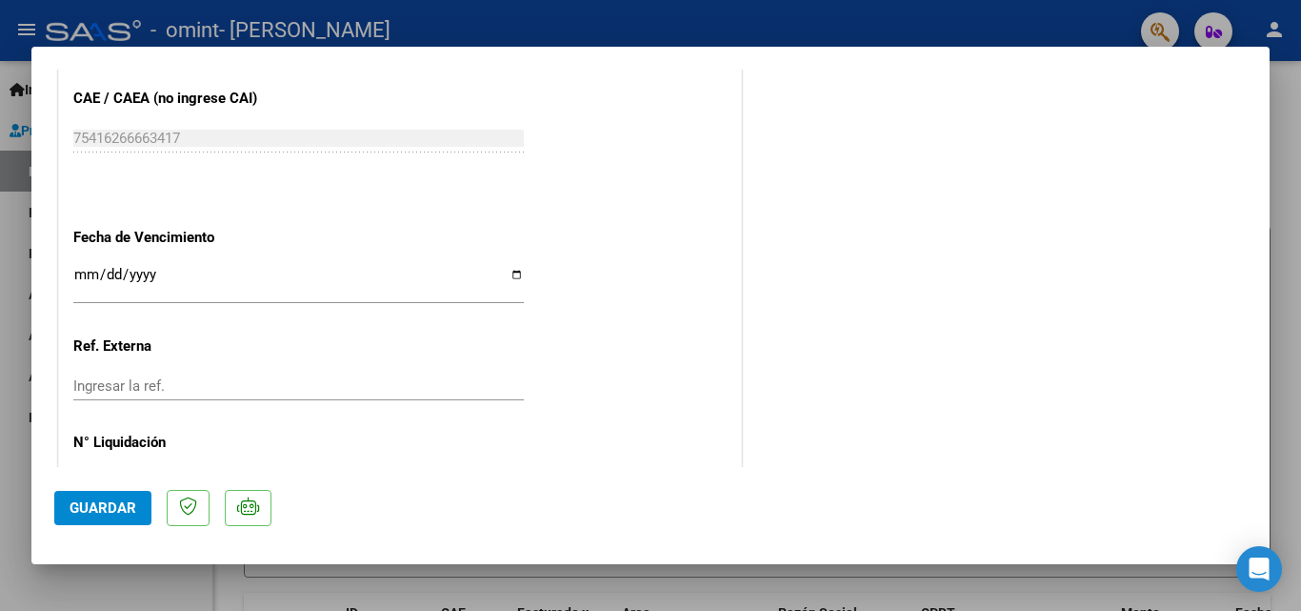
scroll to position [1125, 0]
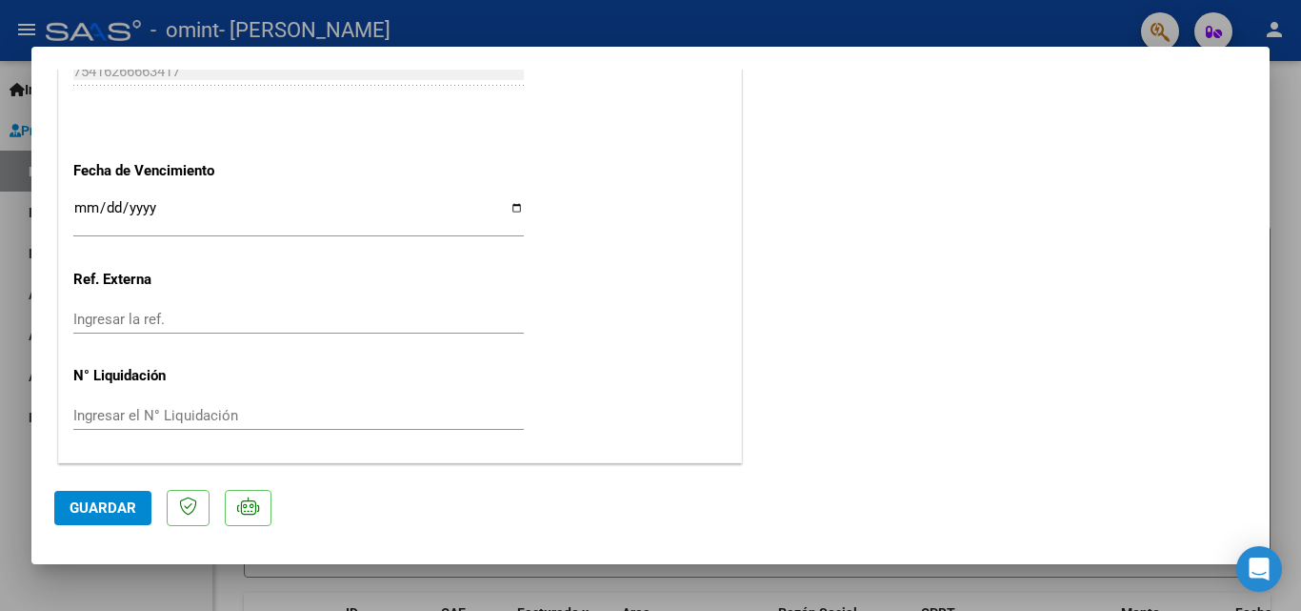
click at [73, 507] on span "Guardar" at bounding box center [103, 507] width 67 height 17
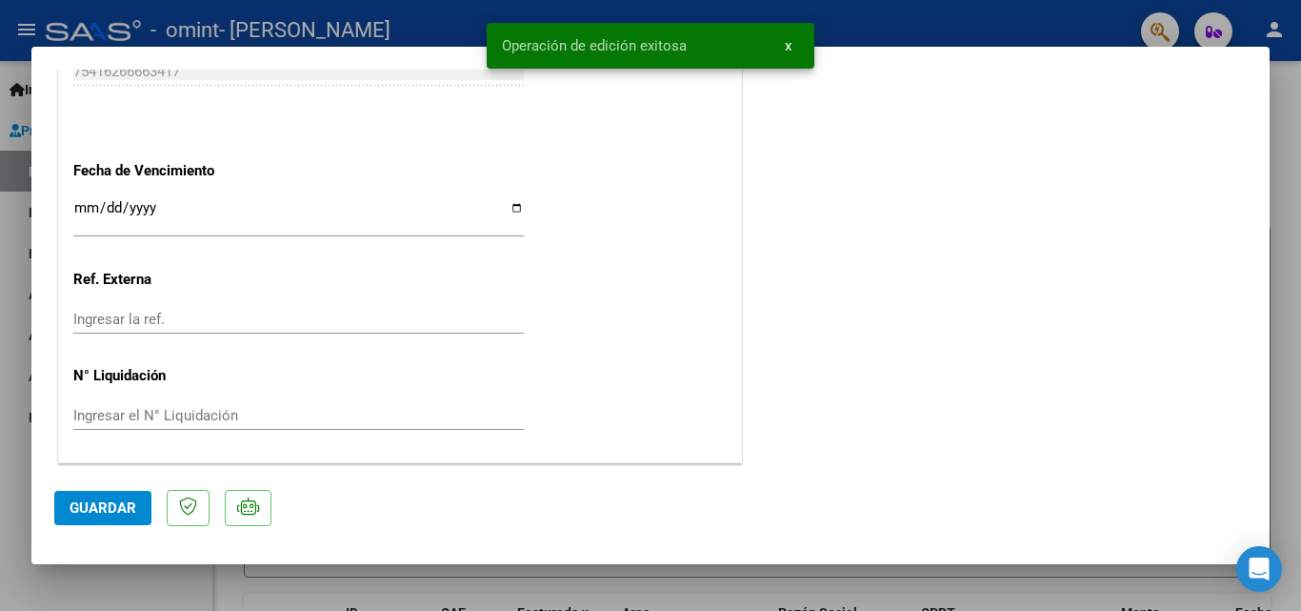
click at [1292, 164] on div at bounding box center [650, 305] width 1301 height 611
type input "$ 0,00"
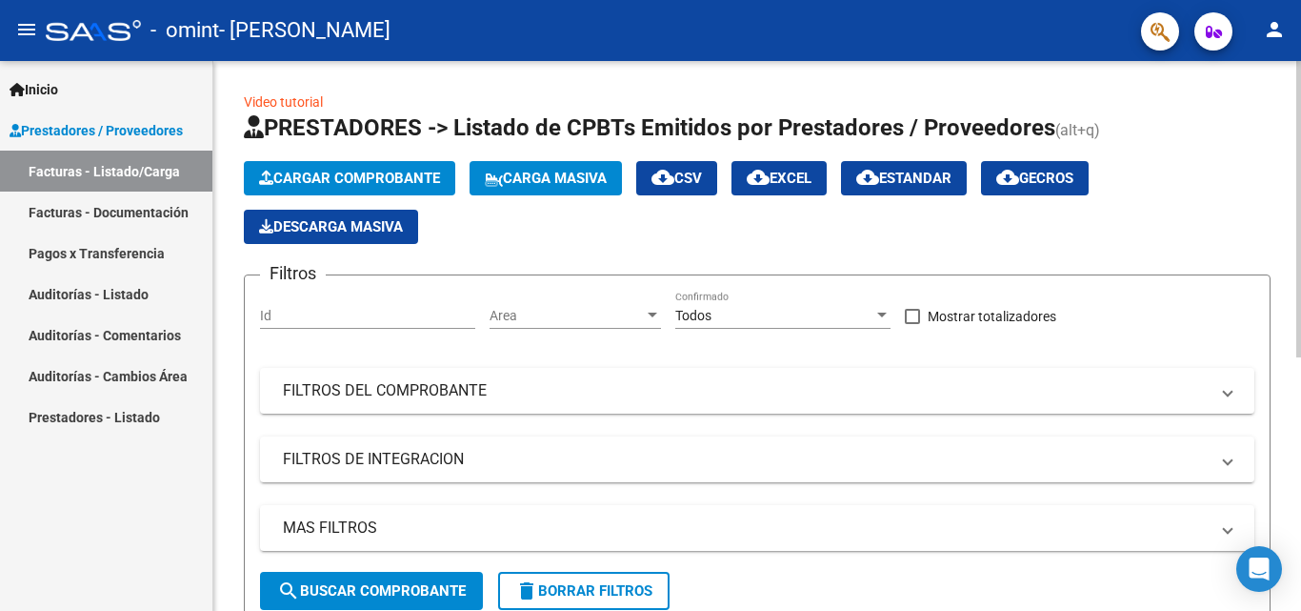
click at [547, 429] on div "Filtros Id Area Area Todos Confirmado Mostrar totalizadores FILTROS DEL COMPROB…" at bounding box center [757, 431] width 994 height 281
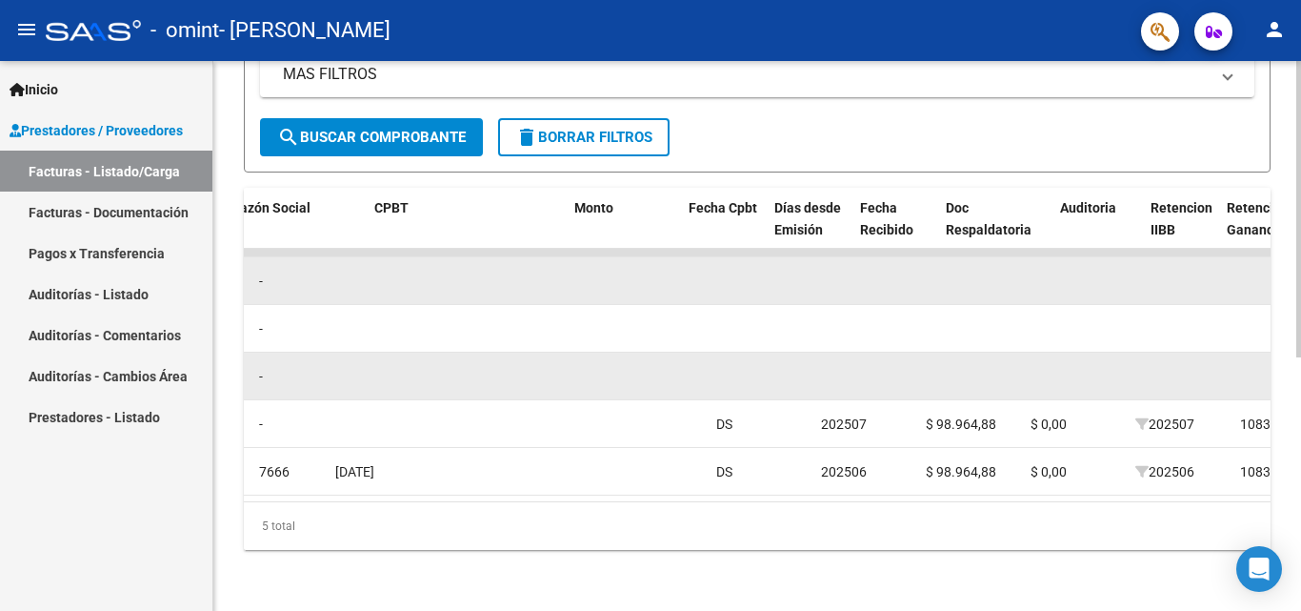
scroll to position [0, 0]
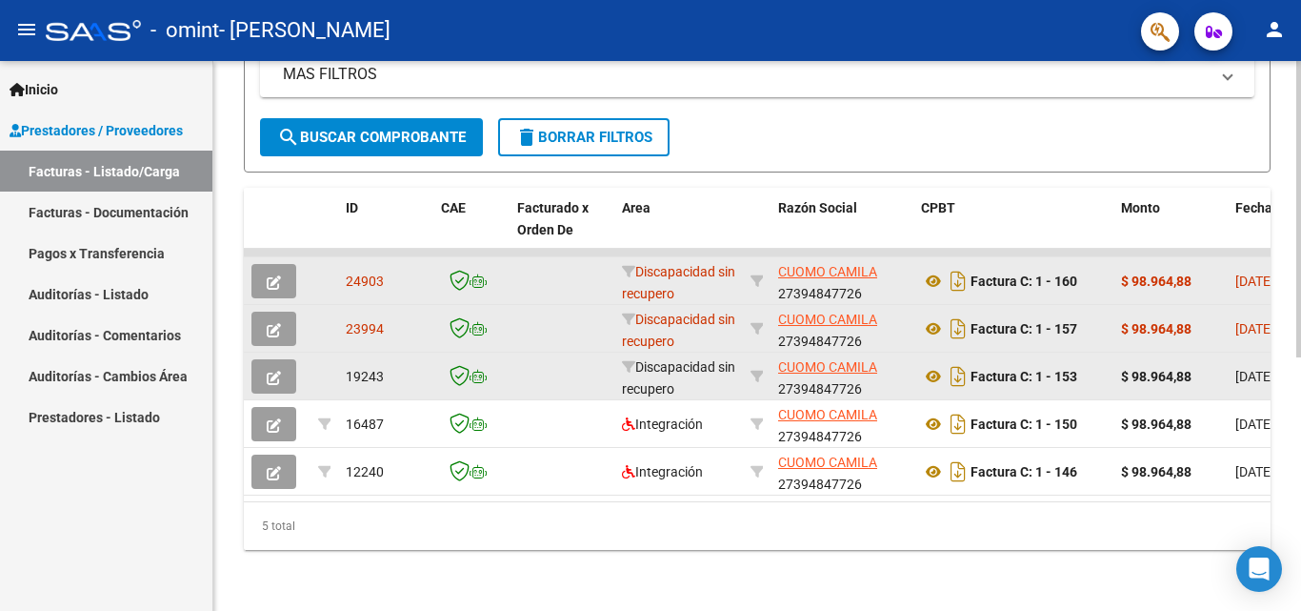
click at [282, 311] on button "button" at bounding box center [273, 328] width 45 height 34
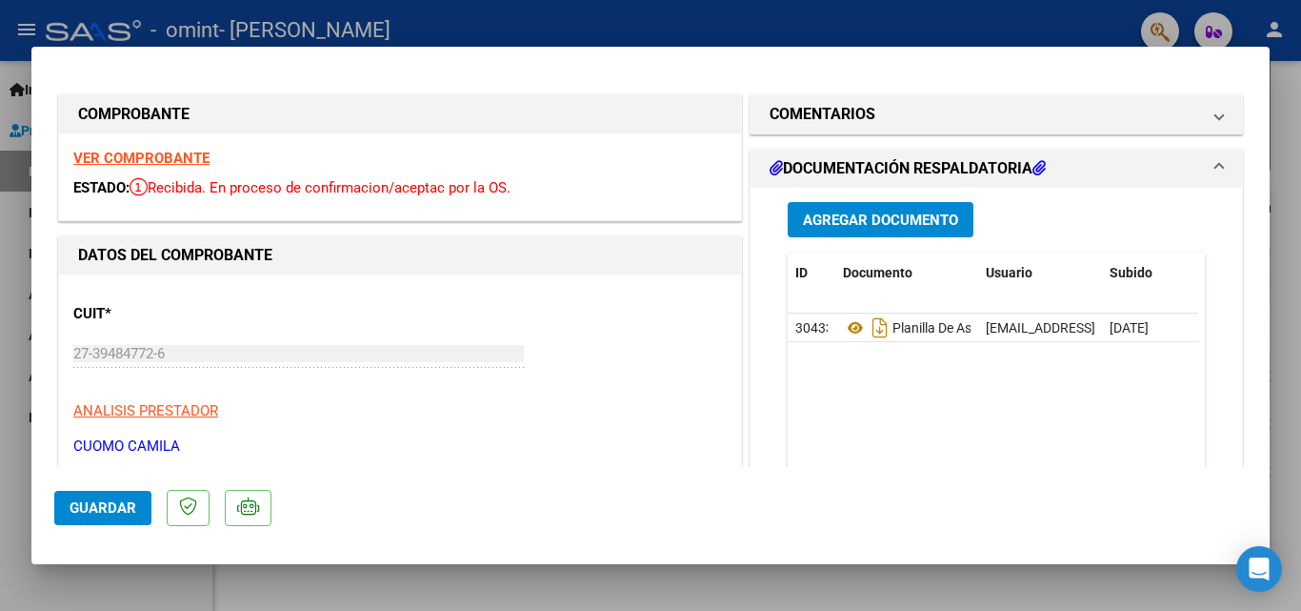
click at [420, 305] on div "CUIT * 27-39484772-6 Ingresar CUIT ANALISIS PRESTADOR CUOMO CAMILA ARCA Padrón …" at bounding box center [399, 373] width 653 height 168
click at [816, 291] on datatable-header-cell "ID" at bounding box center [812, 272] width 48 height 41
click at [708, 405] on p "ANALISIS PRESTADOR" at bounding box center [399, 411] width 653 height 22
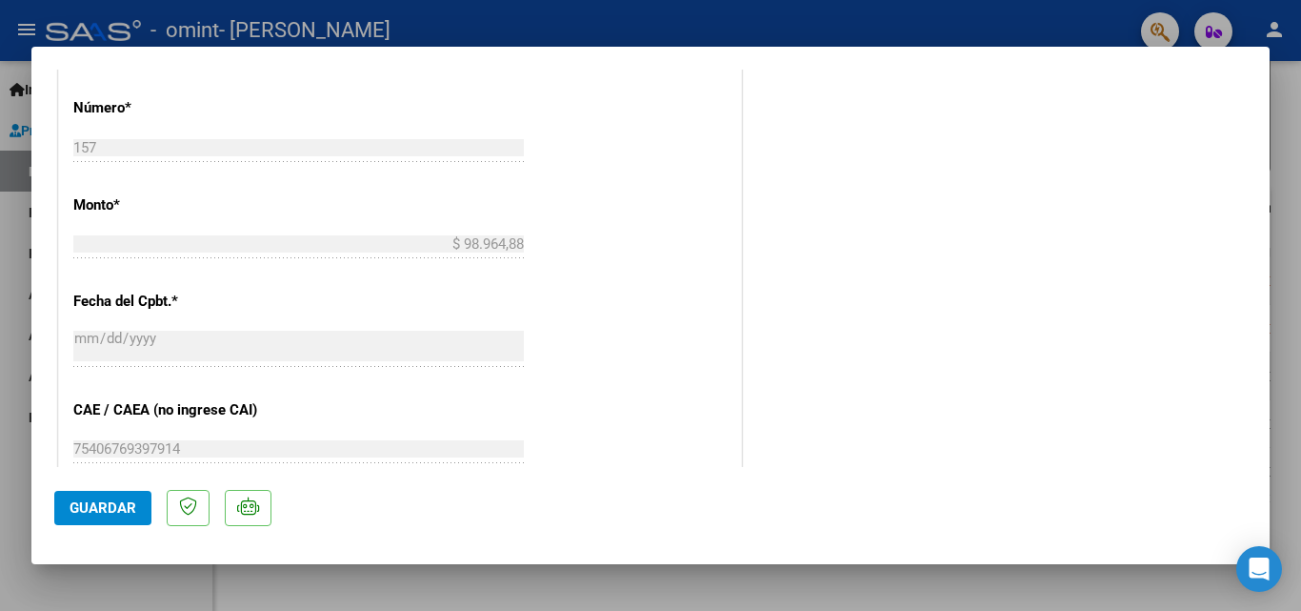
scroll to position [1054, 0]
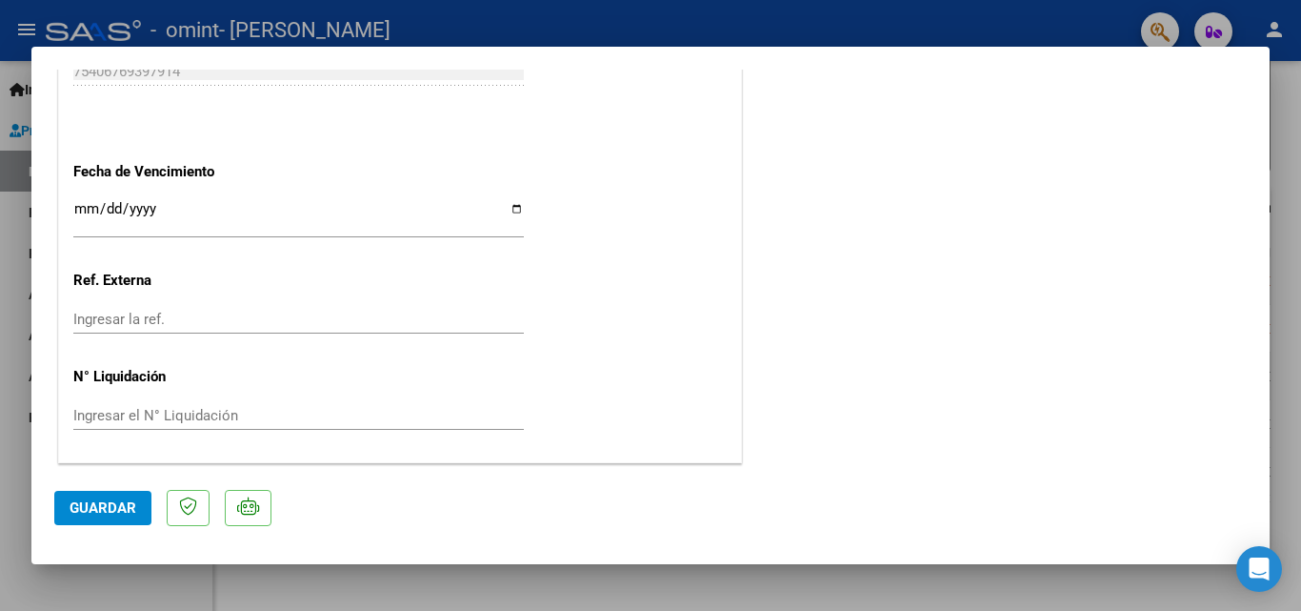
drag, startPoint x: 1253, startPoint y: 128, endPoint x: 1261, endPoint y: 112, distance: 17.0
click at [1259, 117] on mat-dialog-content "COMPROBANTE VER COMPROBANTE ESTADO: Recibida. En proceso de confirmacion/acepta…" at bounding box center [650, 268] width 1238 height 397
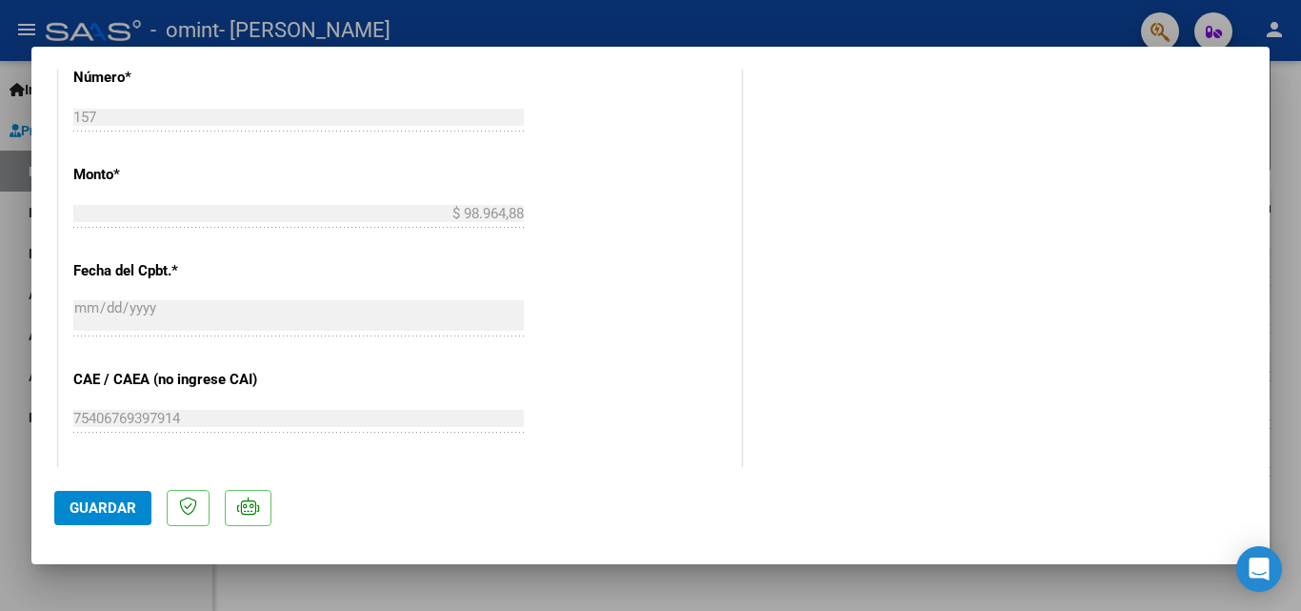
scroll to position [14, 0]
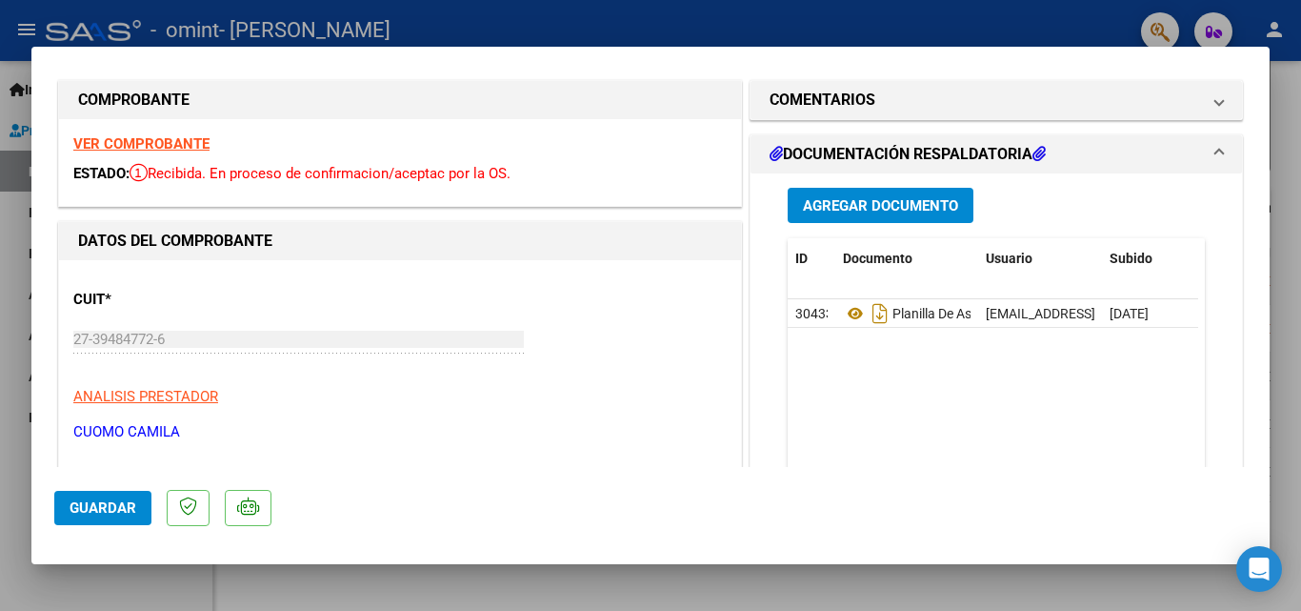
click at [130, 146] on strong "VER COMPROBANTE" at bounding box center [141, 143] width 136 height 17
click at [215, 184] on div "ESTADO: Recibida. En proceso de confirmacion/aceptac por la OS." at bounding box center [399, 174] width 653 height 22
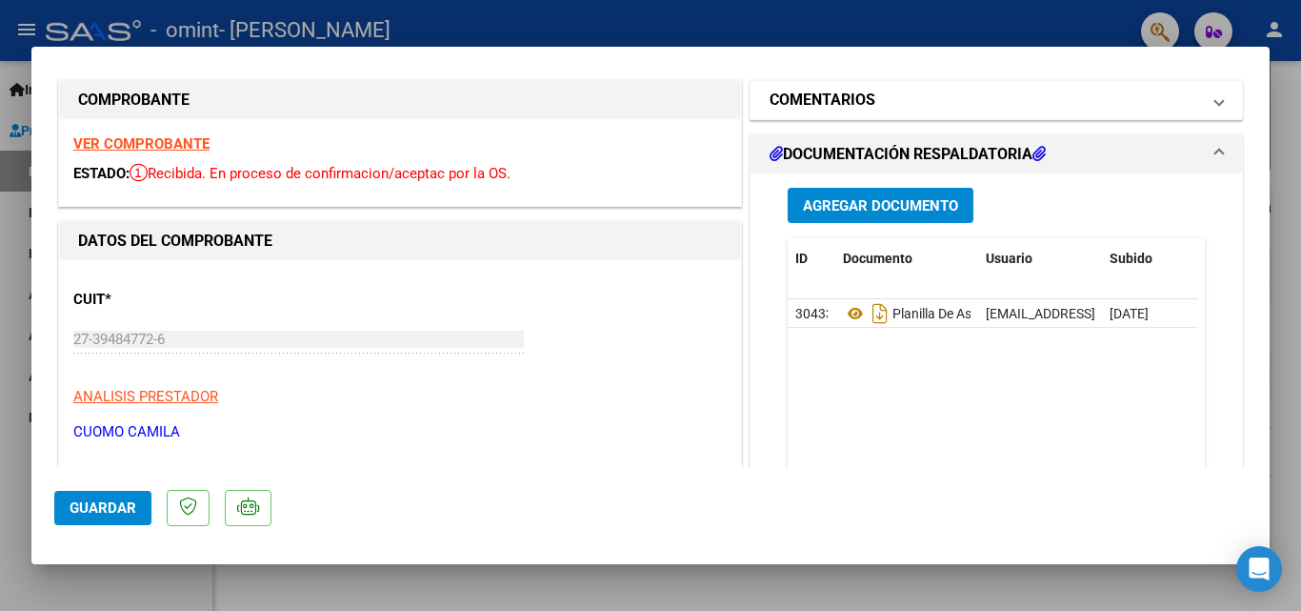
click at [1210, 91] on mat-expansion-panel-header "COMENTARIOS" at bounding box center [996, 100] width 491 height 38
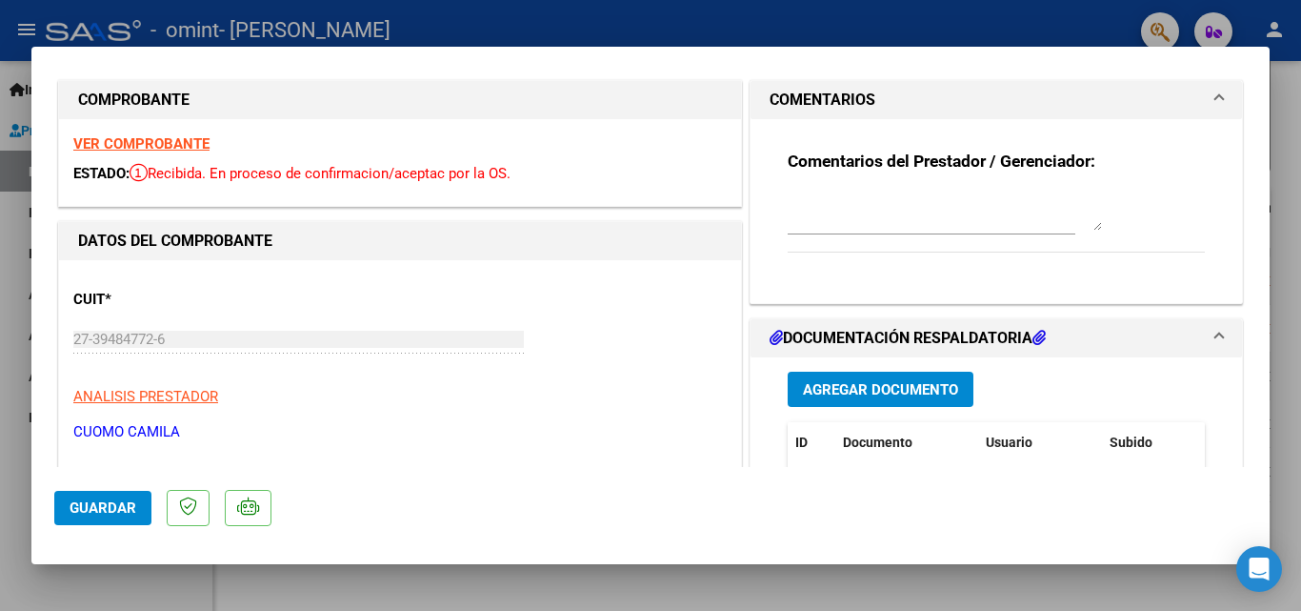
click at [814, 224] on textarea at bounding box center [945, 211] width 314 height 38
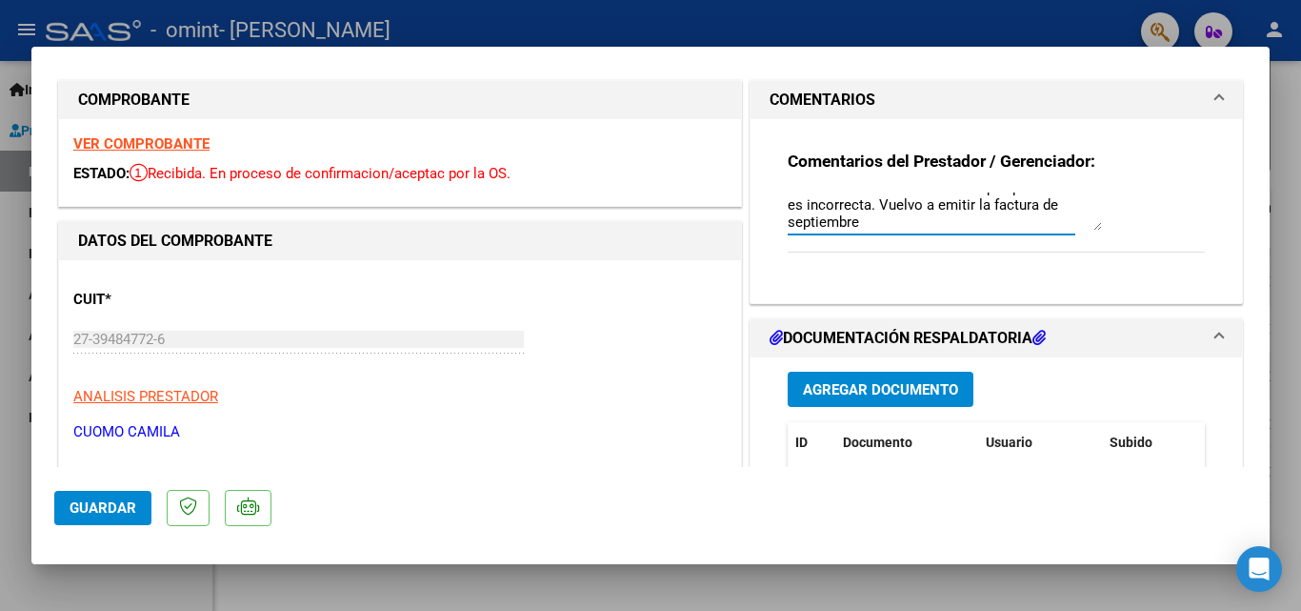
scroll to position [32, 0]
type textarea "Necesito eliminar este archivo porque la factura es incorrecta. Vuelvo a emitir…"
click at [73, 503] on span "Guardar" at bounding box center [103, 507] width 67 height 17
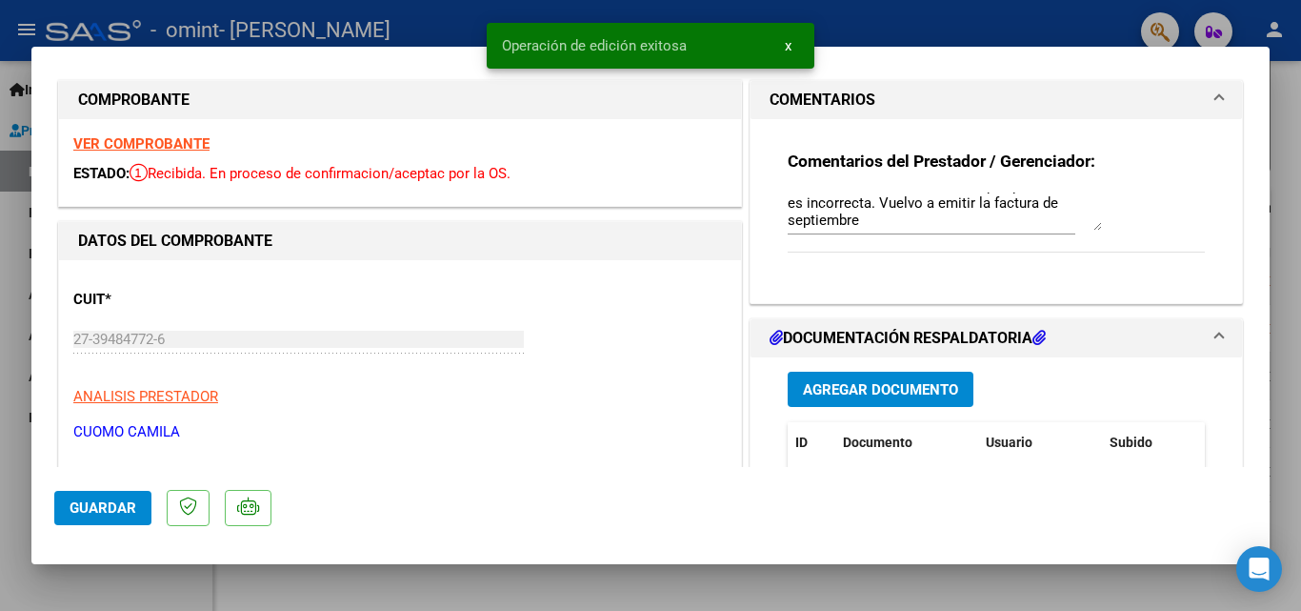
click at [1273, 91] on div at bounding box center [650, 305] width 1301 height 611
type input "$ 0,00"
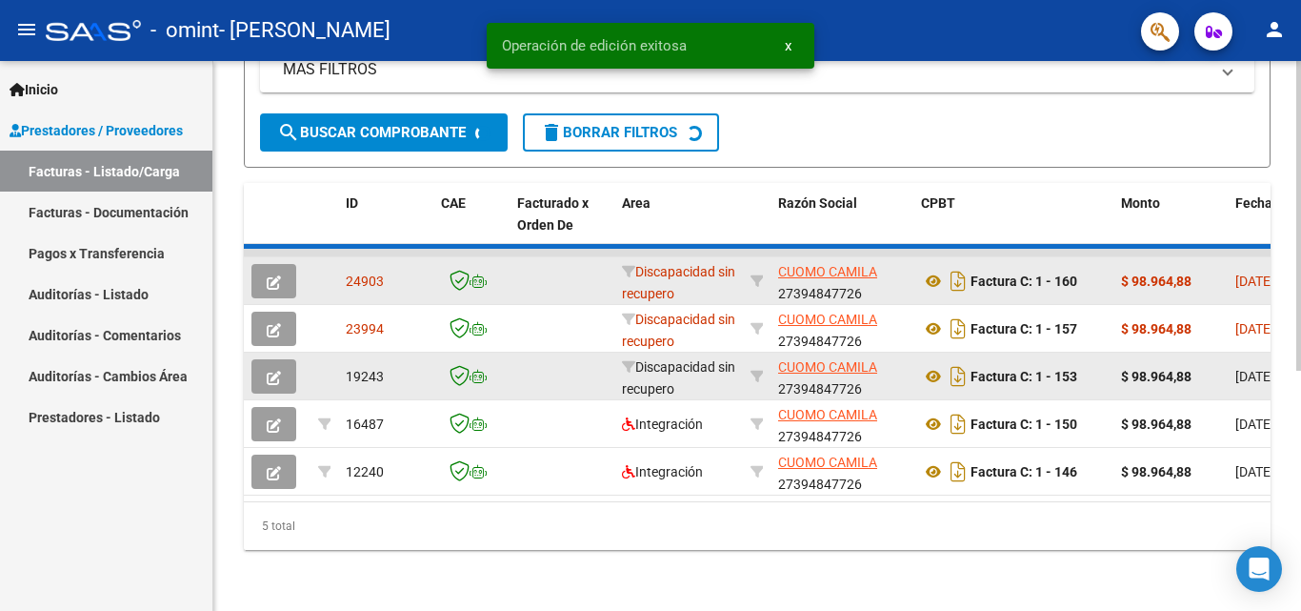
scroll to position [469, 0]
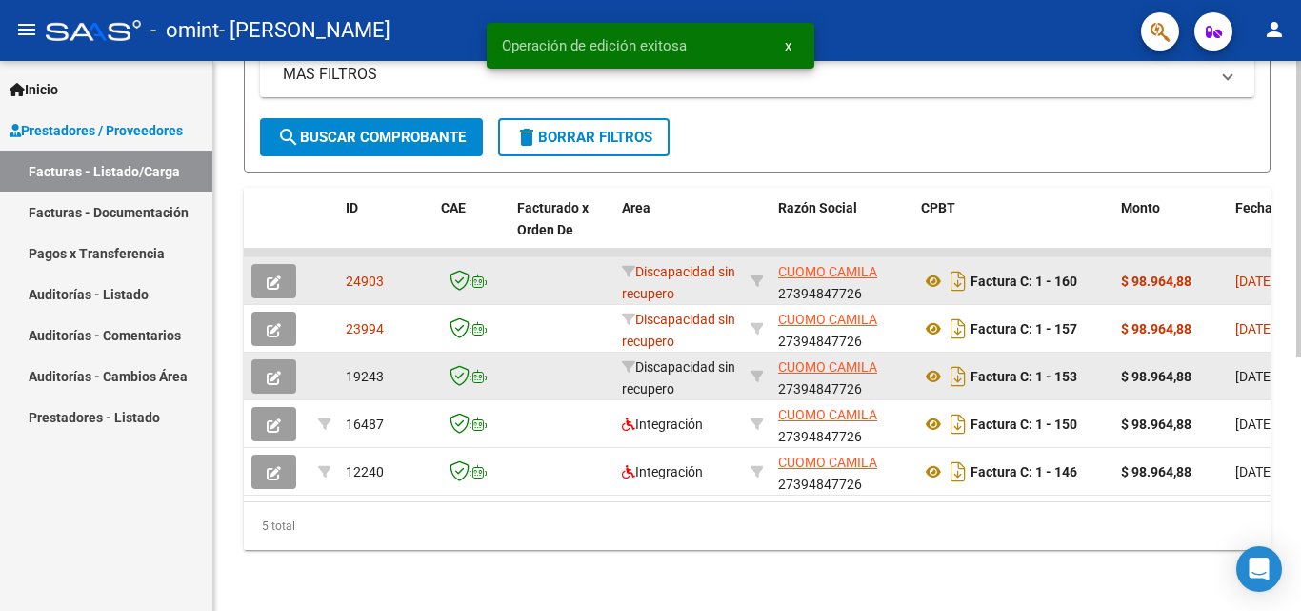
click at [1289, 150] on div "Video tutorial PRESTADORES -> Listado de CPBTs Emitidos por Prestadores / Prove…" at bounding box center [757, 109] width 1088 height 1003
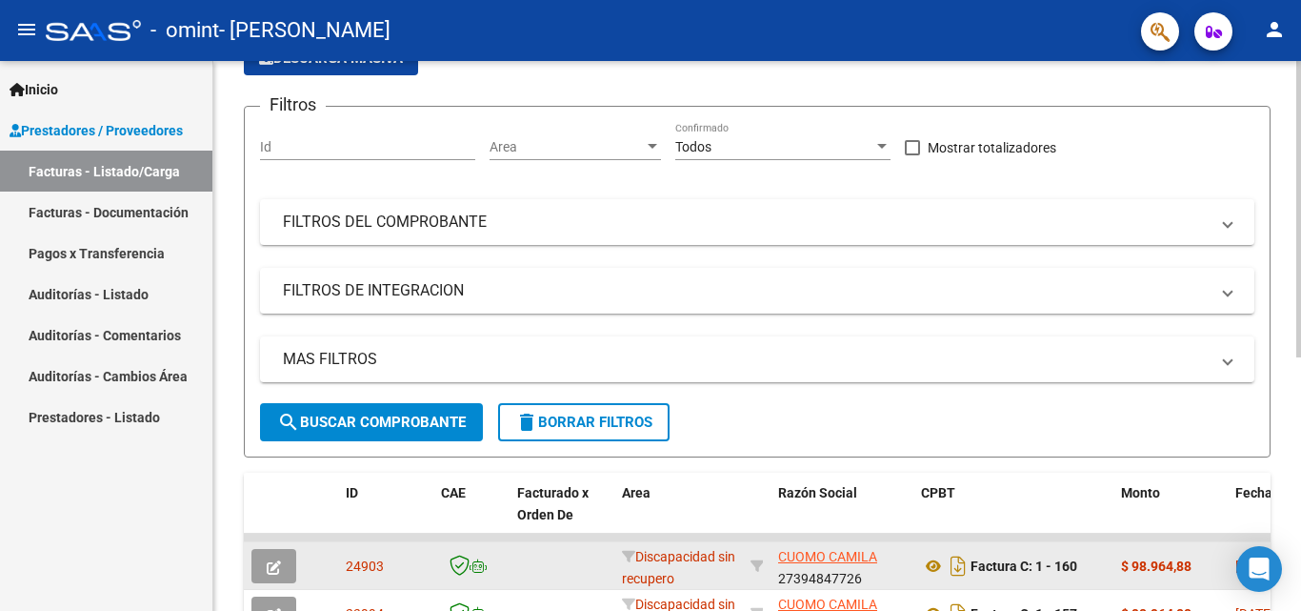
scroll to position [0, 0]
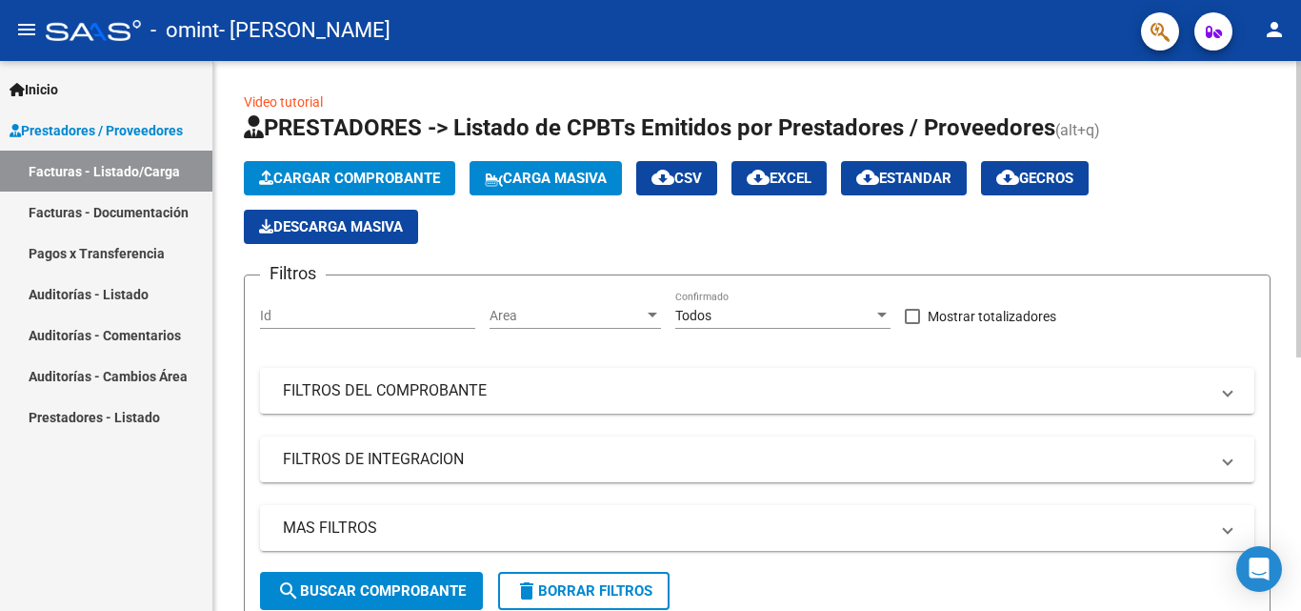
click at [1244, 19] on div "menu - omint - CUOMO CAMILA person Inicio Instructivos Contacto OS Prestadores …" at bounding box center [650, 305] width 1301 height 611
click at [304, 179] on span "Cargar Comprobante" at bounding box center [349, 178] width 181 height 17
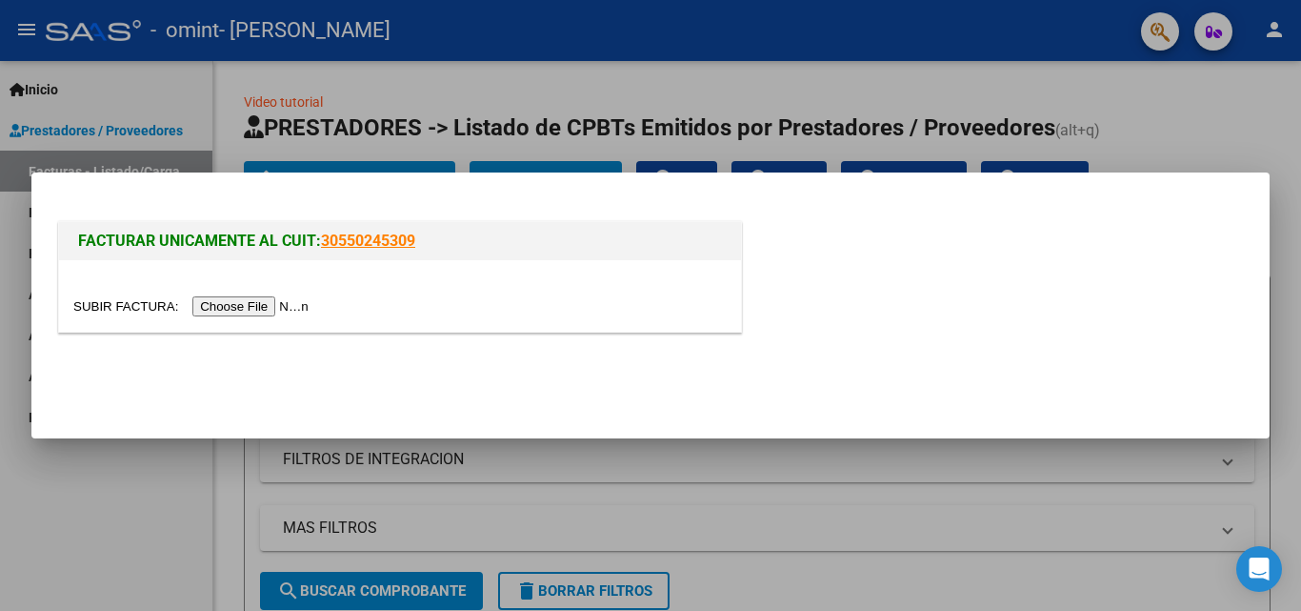
click at [285, 316] on input "file" at bounding box center [193, 306] width 241 height 20
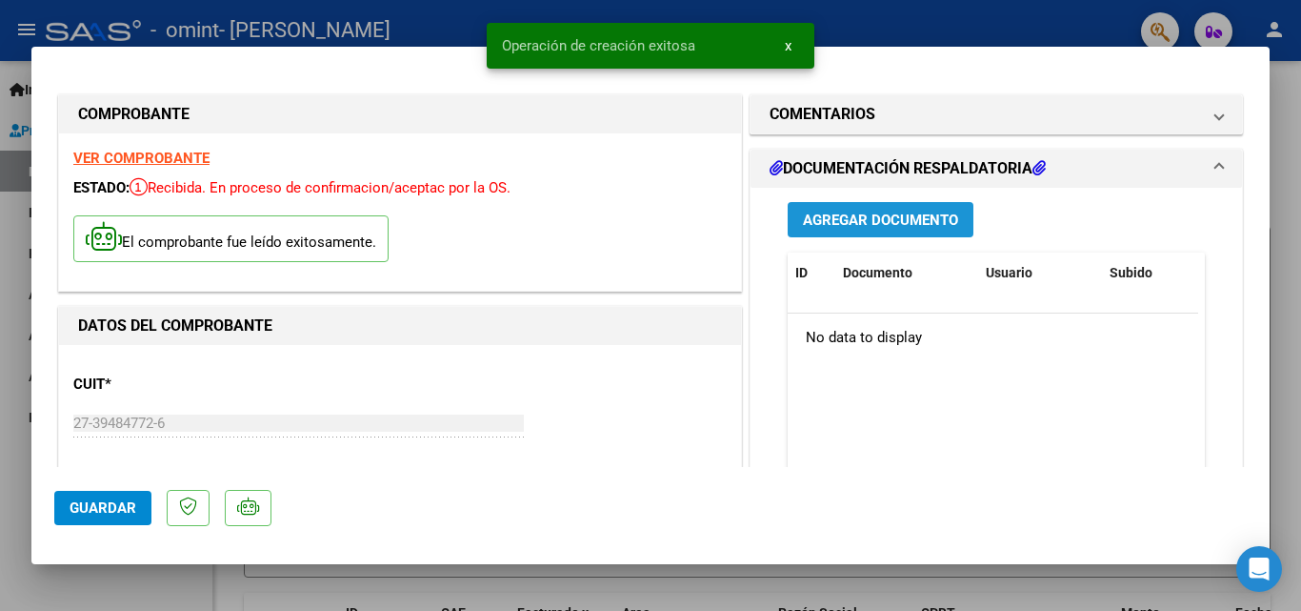
click at [854, 217] on span "Agregar Documento" at bounding box center [880, 219] width 155 height 17
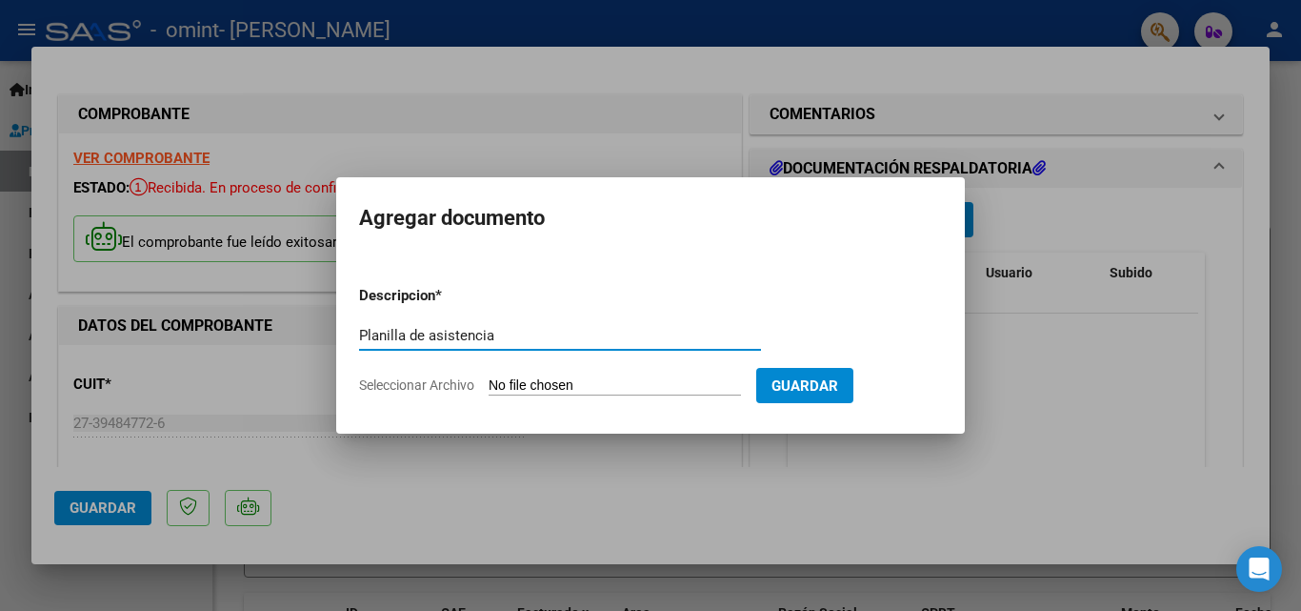
type input "Planilla de asistencia"
click at [435, 381] on span "Seleccionar Archivo" at bounding box center [416, 384] width 115 height 15
click at [489, 381] on input "Seleccionar Archivo" at bounding box center [615, 386] width 252 height 18
type input "C:\fakepath\PLanilla.pdf"
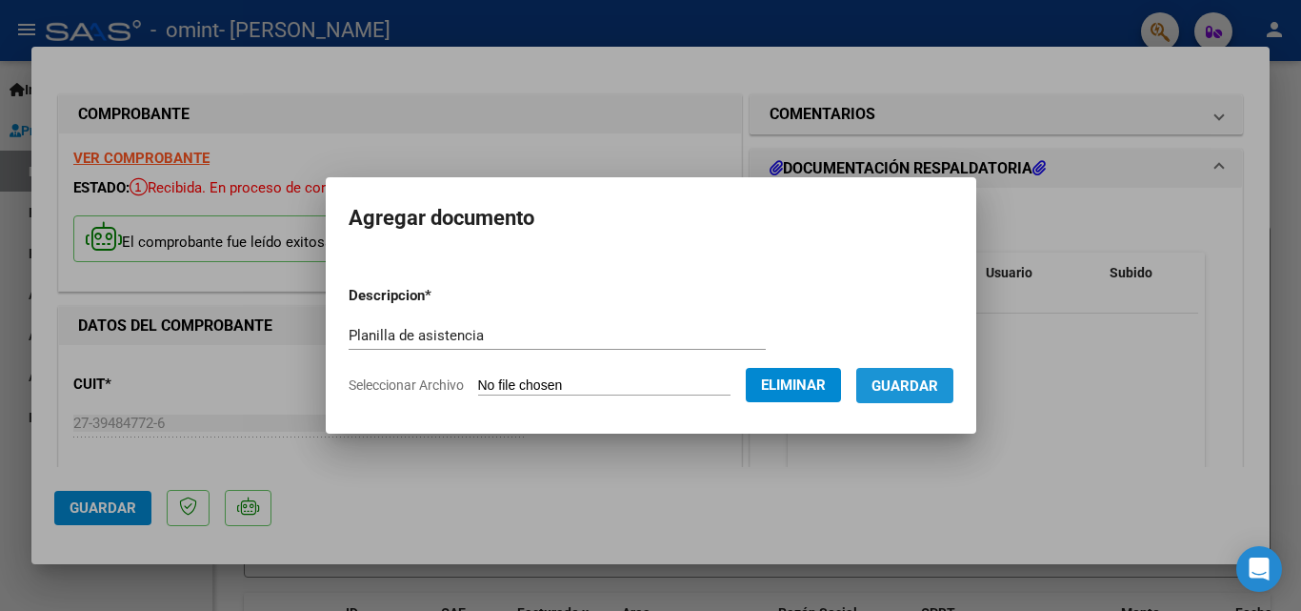
click at [892, 397] on button "Guardar" at bounding box center [904, 385] width 97 height 35
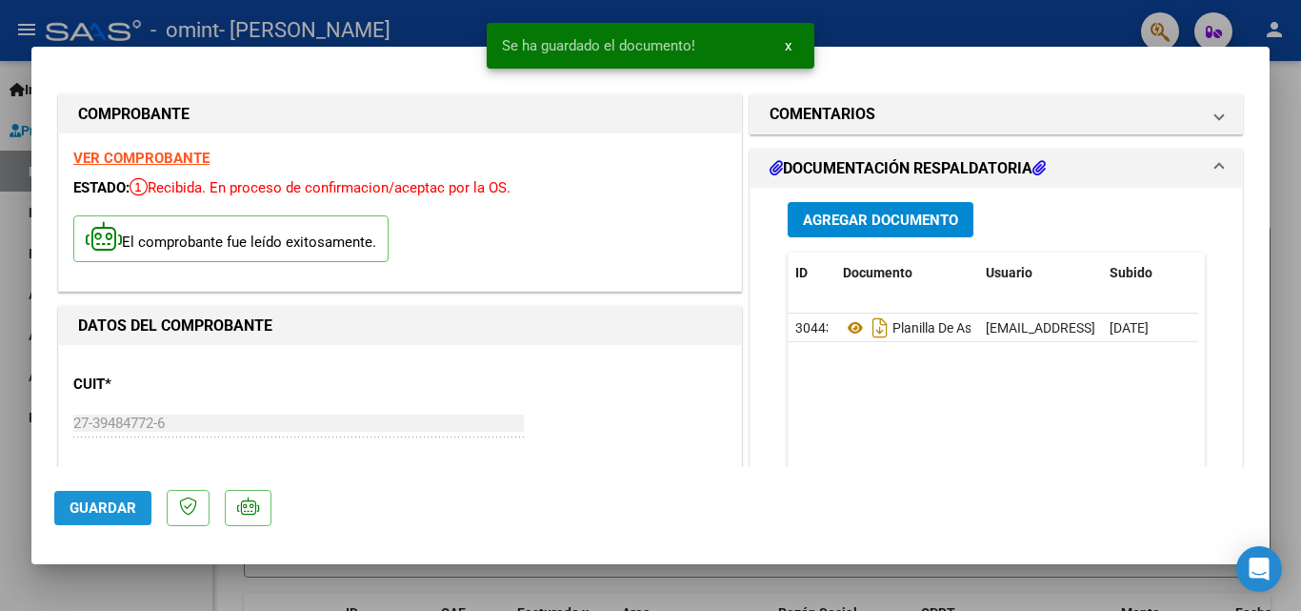
click at [114, 522] on button "Guardar" at bounding box center [102, 508] width 97 height 34
click at [1300, 107] on div at bounding box center [650, 305] width 1301 height 611
type input "$ 0,00"
